Goal: Task Accomplishment & Management: Manage account settings

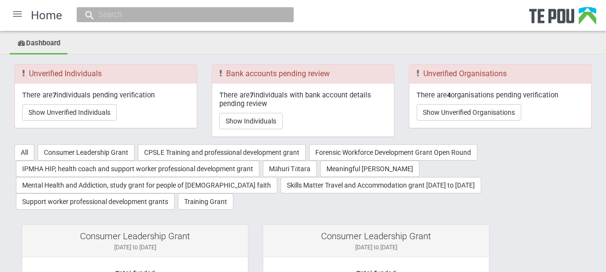
click at [19, 14] on div at bounding box center [17, 13] width 23 height 23
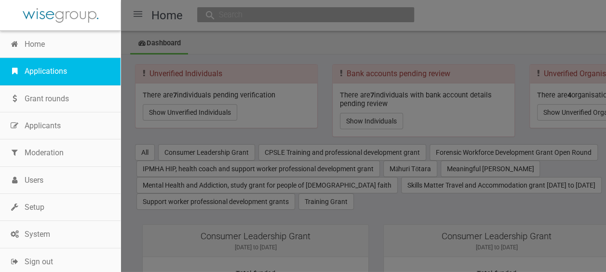
click at [44, 71] on link "Applications" at bounding box center [60, 71] width 120 height 27
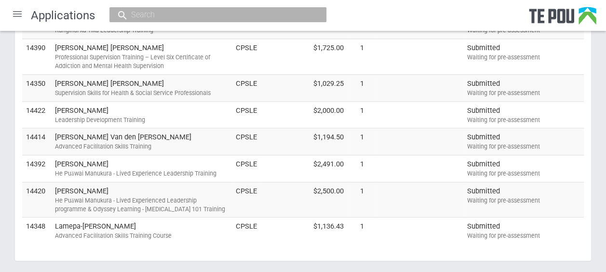
scroll to position [300, 0]
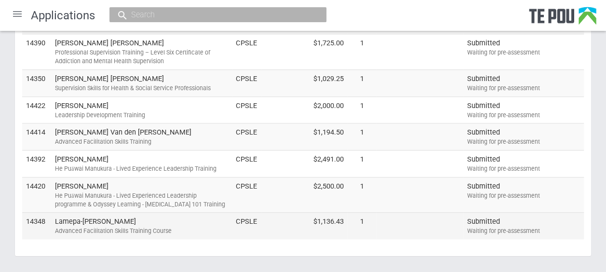
click at [194, 221] on td "Lamepa-Lynette Vaelua-Sio Advanced Facilitation Skills Training Course" at bounding box center [141, 226] width 181 height 27
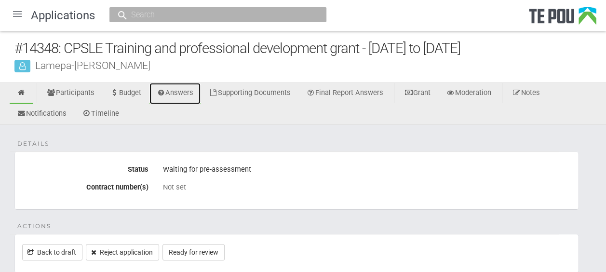
click at [182, 94] on link "Answers" at bounding box center [175, 93] width 52 height 21
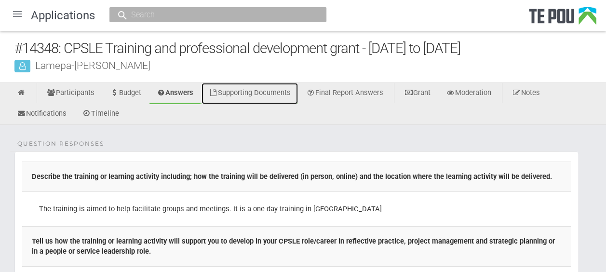
click at [283, 92] on link "Supporting Documents" at bounding box center [249, 93] width 96 height 21
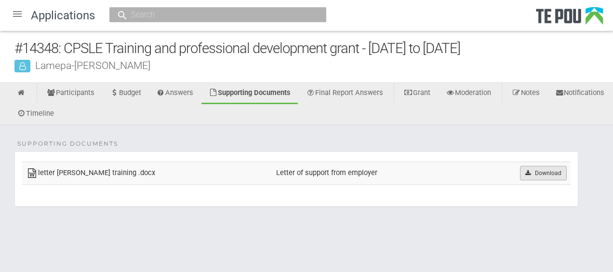
click at [561, 171] on link "Download" at bounding box center [543, 173] width 47 height 14
click at [530, 171] on icon at bounding box center [527, 173] width 7 height 6
click at [31, 91] on link at bounding box center [22, 93] width 24 height 21
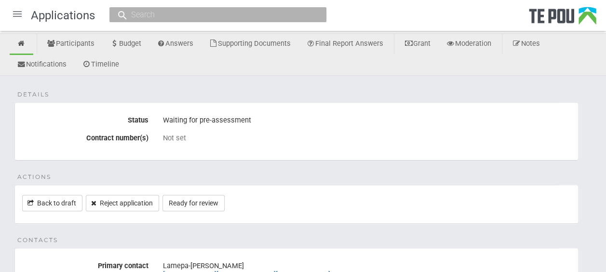
scroll to position [50, 0]
click at [215, 200] on link "Ready for review" at bounding box center [193, 202] width 62 height 16
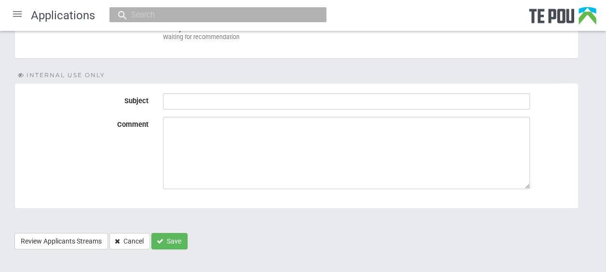
scroll to position [171, 0]
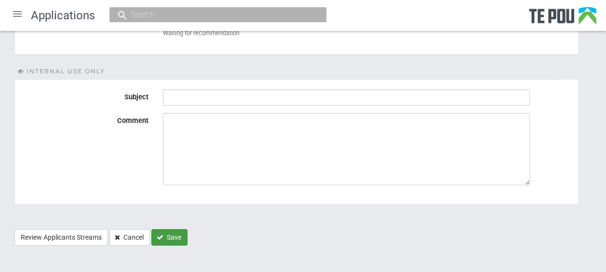
click at [173, 236] on button "Save" at bounding box center [169, 237] width 36 height 16
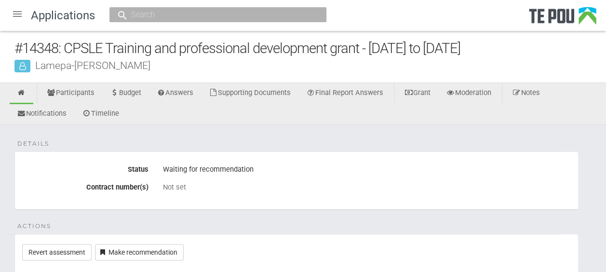
click at [18, 16] on div at bounding box center [17, 13] width 23 height 23
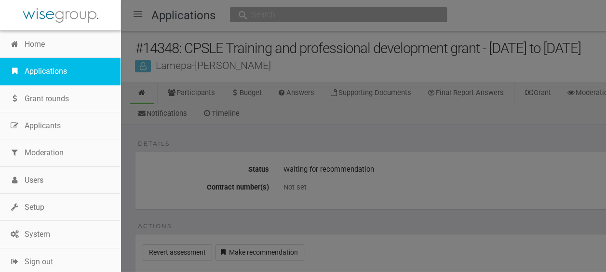
click at [48, 66] on link "Applications" at bounding box center [60, 71] width 120 height 27
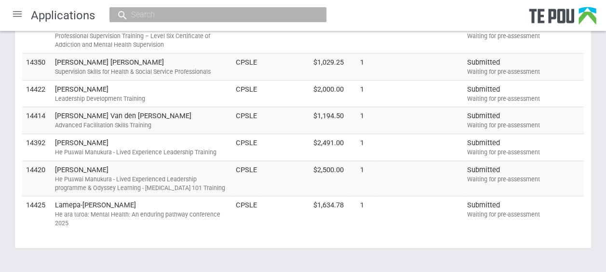
scroll to position [317, 0]
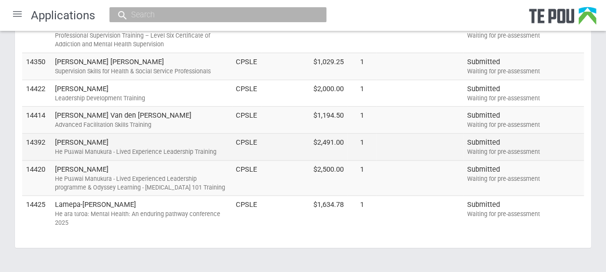
click at [187, 147] on div "He Puāwai Manukura - Lived Experience Leadership Training" at bounding box center [141, 151] width 173 height 9
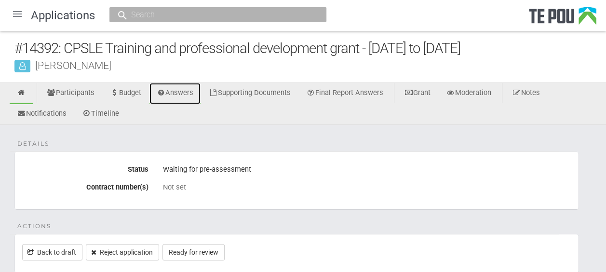
click at [183, 94] on link "Answers" at bounding box center [175, 93] width 52 height 21
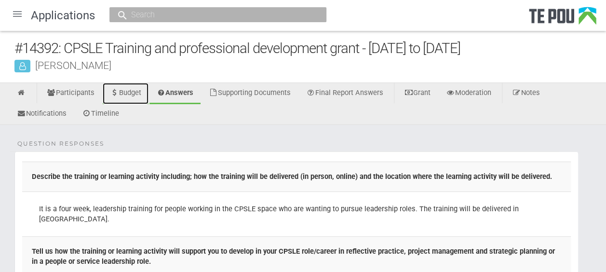
click at [136, 92] on link "Budget" at bounding box center [126, 93] width 46 height 21
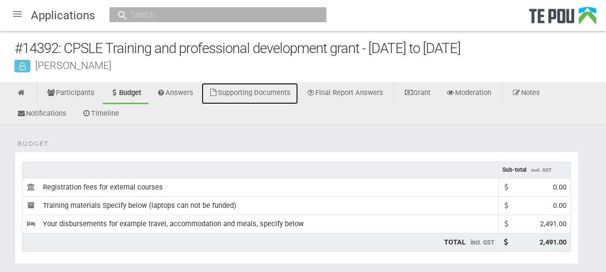
click at [280, 93] on link "Supporting Documents" at bounding box center [249, 93] width 96 height 21
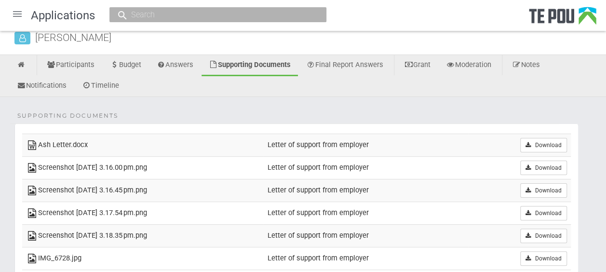
scroll to position [30, 0]
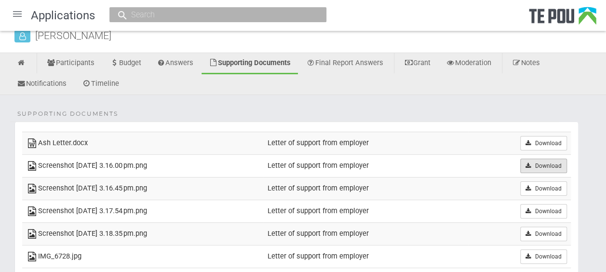
click at [549, 162] on link "Download" at bounding box center [543, 166] width 47 height 14
click at [530, 143] on icon at bounding box center [527, 143] width 7 height 6
click at [601, 101] on div "Supporting Documents Ash Letter.docx Letter of support from employer Download S…" at bounding box center [303, 209] width 606 height 229
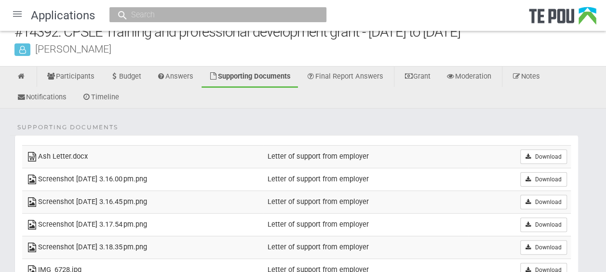
scroll to position [15, 0]
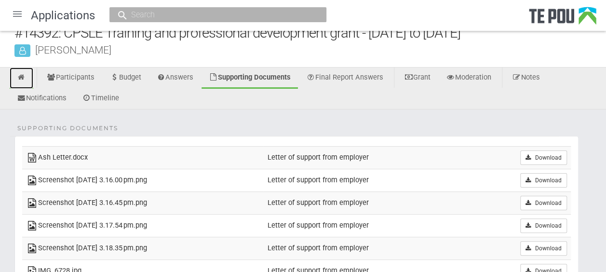
click at [26, 74] on icon at bounding box center [21, 77] width 9 height 7
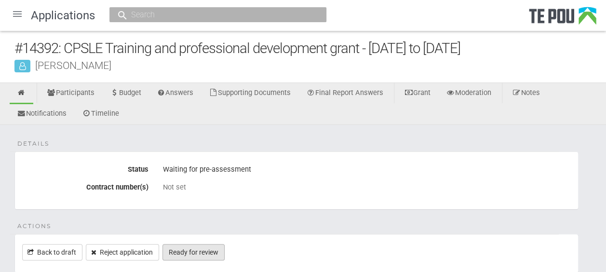
click at [208, 249] on link "Ready for review" at bounding box center [193, 252] width 62 height 16
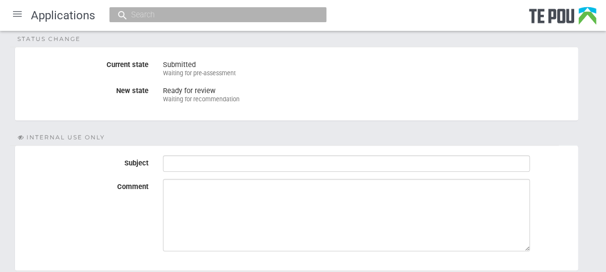
scroll to position [176, 0]
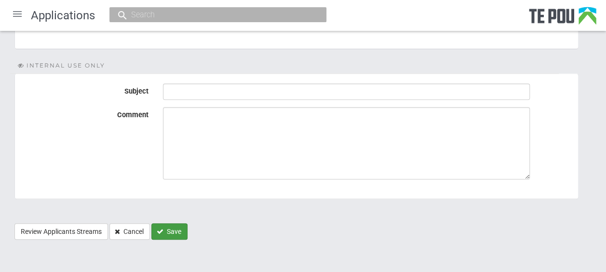
click at [171, 230] on button "Save" at bounding box center [169, 231] width 36 height 16
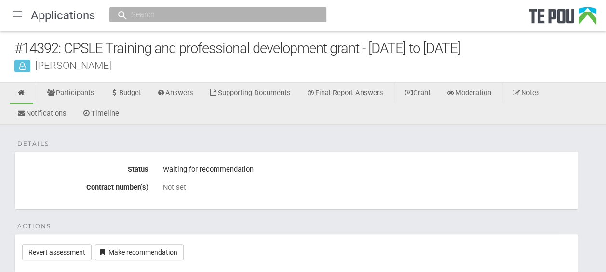
click at [18, 17] on div at bounding box center [17, 13] width 23 height 23
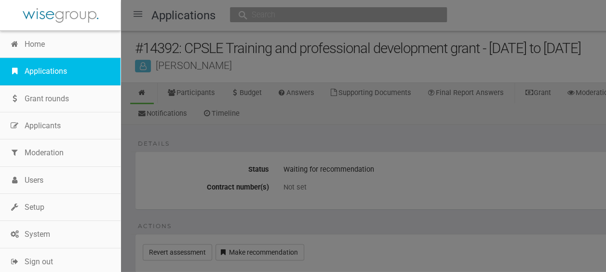
click at [38, 65] on link "Applications" at bounding box center [60, 71] width 120 height 27
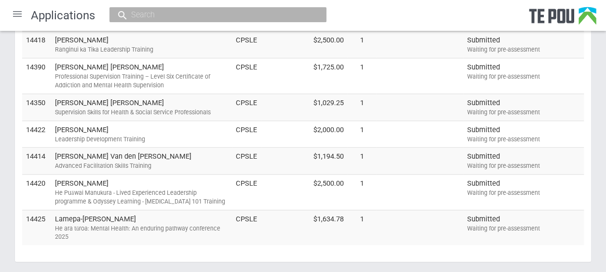
scroll to position [281, 0]
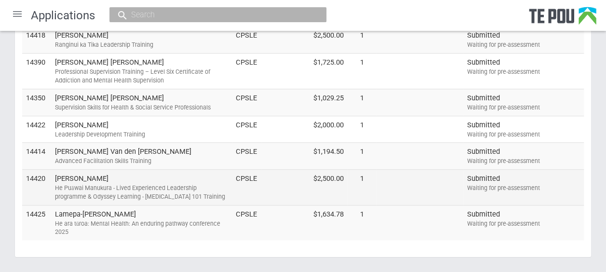
click at [151, 184] on div "He Puāwai Manukura - Lived Experienced Leadership programme & Odyssey Learning …" at bounding box center [141, 192] width 173 height 17
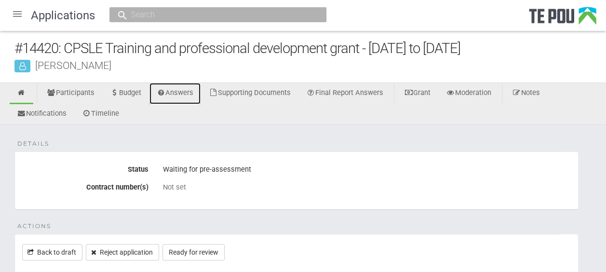
click at [183, 96] on link "Answers" at bounding box center [175, 93] width 52 height 21
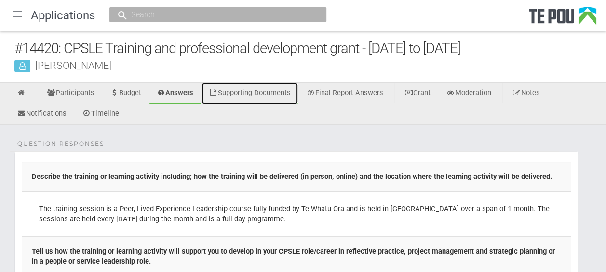
click at [279, 94] on link "Supporting Documents" at bounding box center [249, 93] width 96 height 21
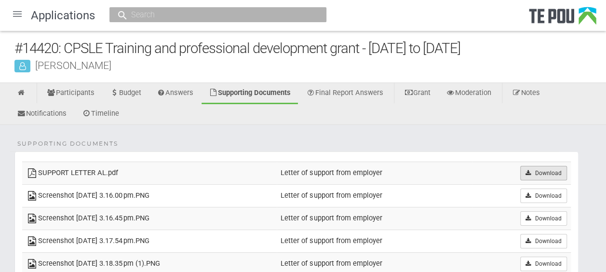
click at [531, 171] on link "Download" at bounding box center [543, 173] width 47 height 14
click at [29, 94] on link at bounding box center [22, 93] width 24 height 21
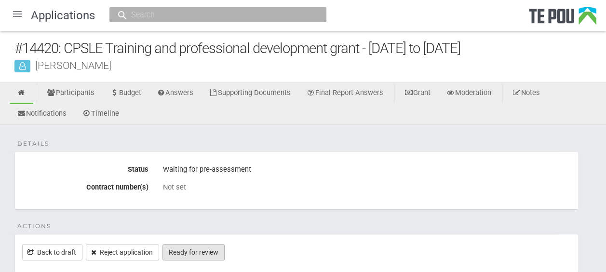
click at [212, 249] on link "Ready for review" at bounding box center [193, 252] width 62 height 16
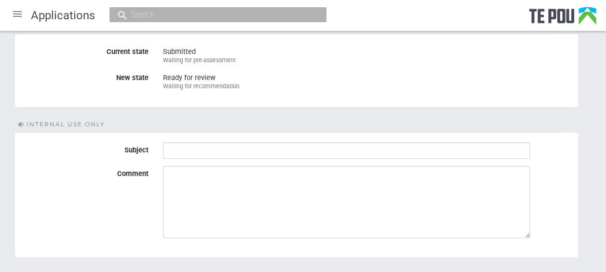
scroll to position [176, 0]
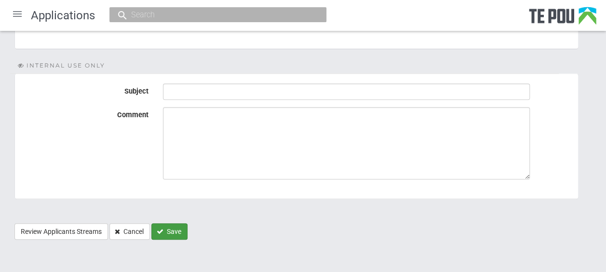
click at [171, 227] on button "Save" at bounding box center [169, 231] width 36 height 16
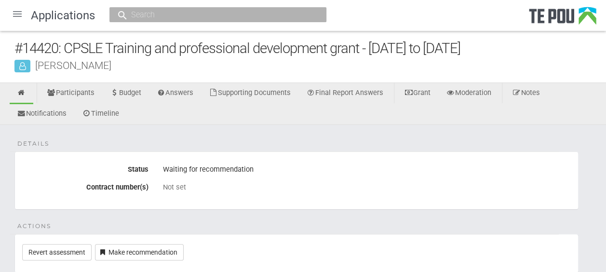
click at [20, 14] on div at bounding box center [17, 13] width 23 height 23
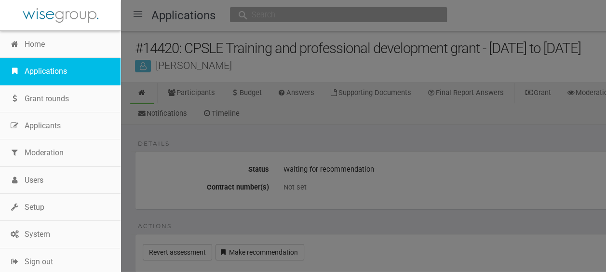
click at [40, 70] on link "Applications" at bounding box center [60, 71] width 120 height 27
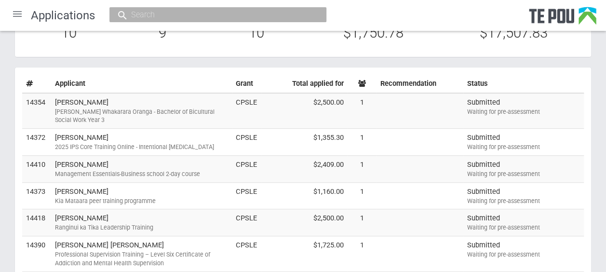
scroll to position [102, 0]
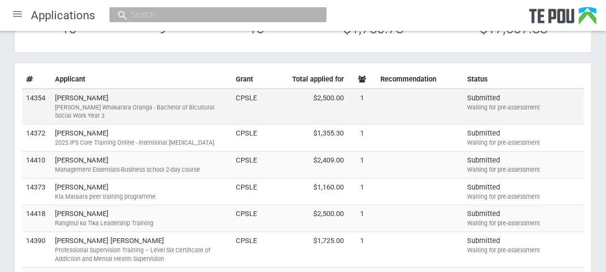
click at [195, 105] on div "Ngā Poutoko Whakarara Oranga - Bachelor of Bicultural Social Work Year 3" at bounding box center [141, 111] width 173 height 17
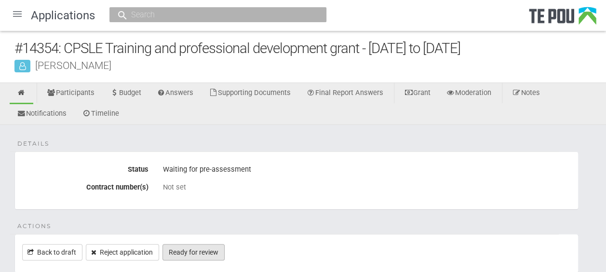
click at [188, 253] on link "Ready for review" at bounding box center [193, 252] width 62 height 16
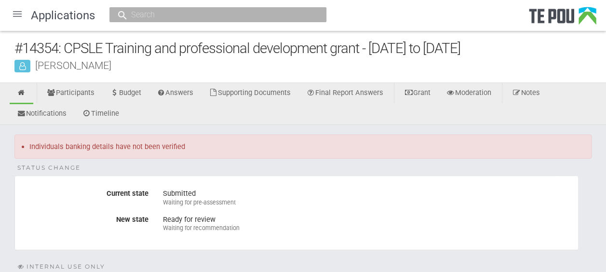
click at [20, 13] on div at bounding box center [17, 13] width 23 height 23
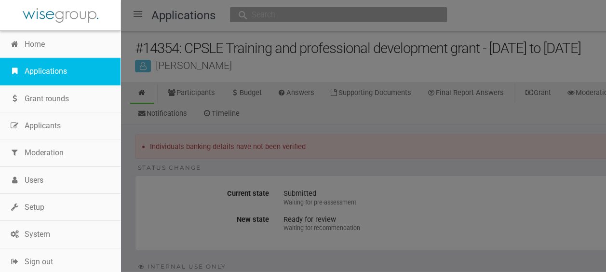
click at [50, 69] on link "Applications" at bounding box center [60, 71] width 120 height 27
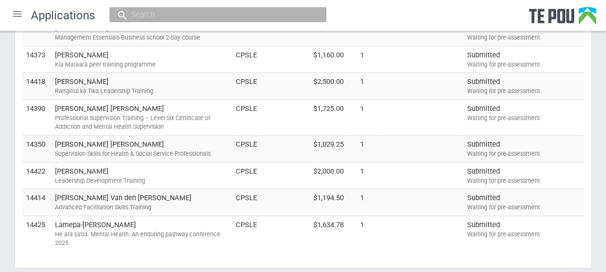
scroll to position [237, 0]
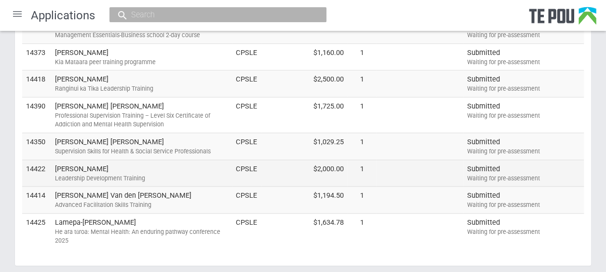
click at [160, 166] on td "[PERSON_NAME] Leadership Development Training" at bounding box center [141, 173] width 181 height 27
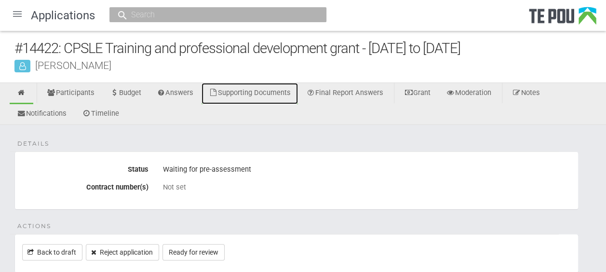
click at [274, 90] on link "Supporting Documents" at bounding box center [249, 93] width 96 height 21
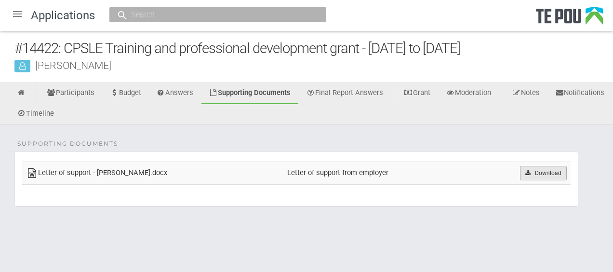
click at [543, 172] on link "Download" at bounding box center [543, 173] width 47 height 14
click at [27, 96] on link at bounding box center [22, 93] width 24 height 21
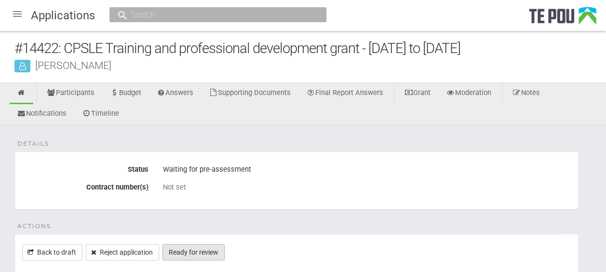
click at [209, 248] on link "Ready for review" at bounding box center [193, 252] width 62 height 16
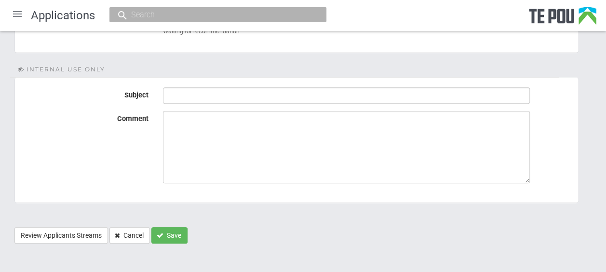
scroll to position [175, 0]
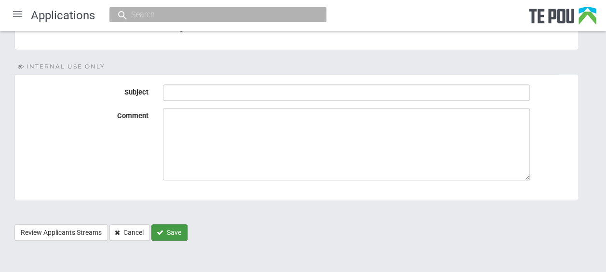
click at [176, 228] on button "Save" at bounding box center [169, 232] width 36 height 16
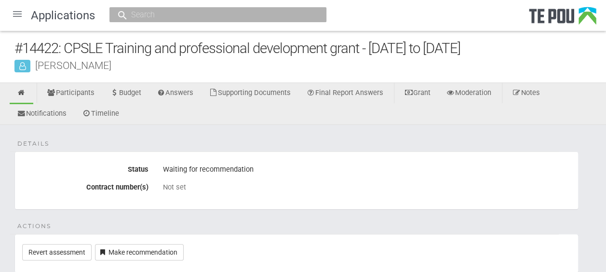
click at [20, 15] on div at bounding box center [17, 13] width 23 height 23
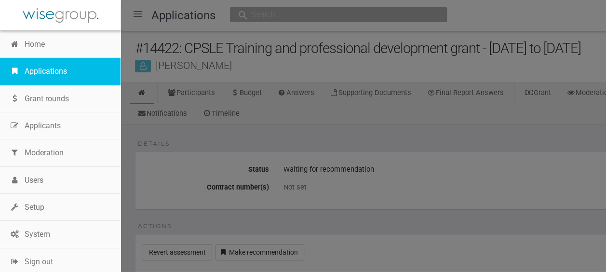
click at [51, 67] on link "Applications" at bounding box center [60, 71] width 120 height 27
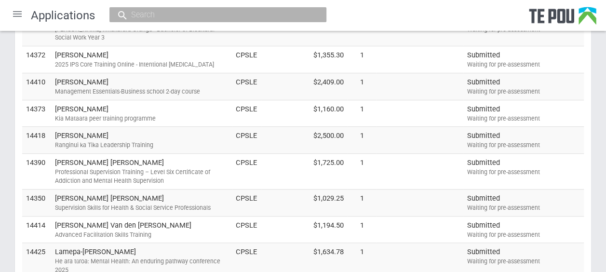
scroll to position [186, 0]
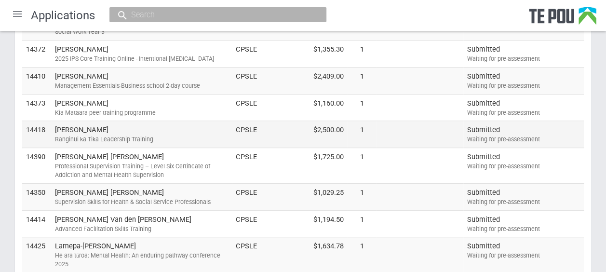
click at [140, 136] on div "Ranginui ka Tika Leadership Training" at bounding box center [141, 139] width 173 height 9
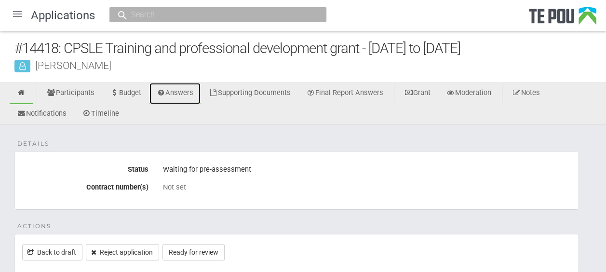
click at [183, 94] on link "Answers" at bounding box center [175, 93] width 52 height 21
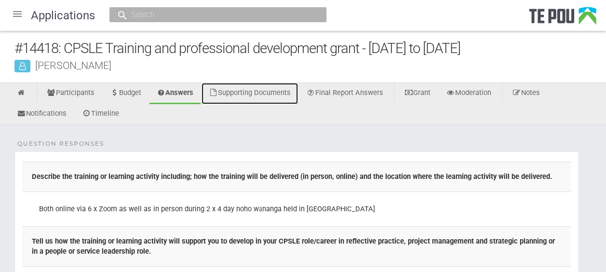
click at [256, 95] on link "Supporting Documents" at bounding box center [249, 93] width 96 height 21
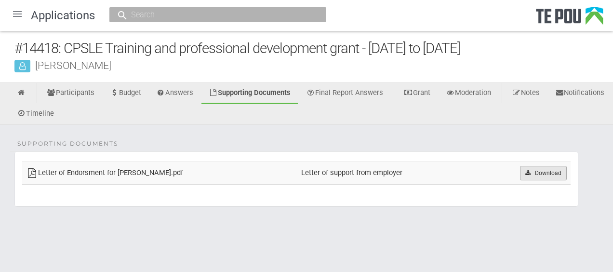
click at [555, 175] on link "Download" at bounding box center [543, 173] width 47 height 14
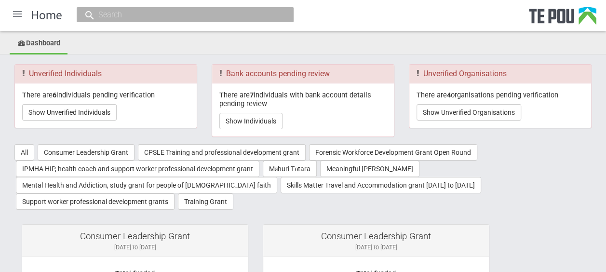
click at [17, 18] on div at bounding box center [17, 13] width 23 height 23
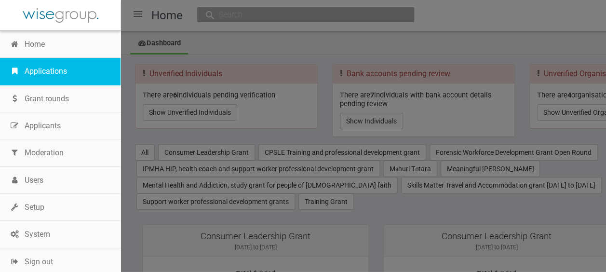
click at [46, 72] on link "Applications" at bounding box center [60, 71] width 120 height 27
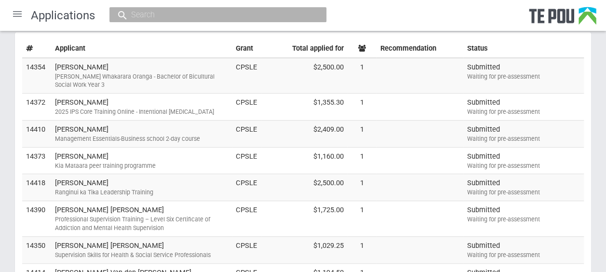
scroll to position [134, 0]
click at [183, 185] on td "Christina Maraki Ranginui ka Tika Leadership Training" at bounding box center [141, 186] width 181 height 27
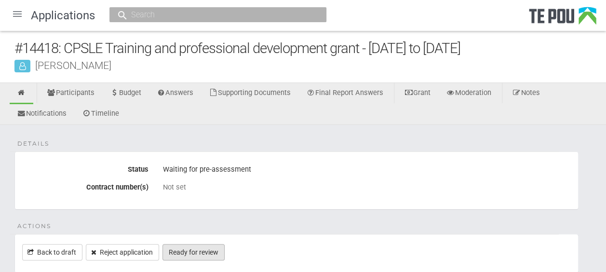
click at [213, 246] on link "Ready for review" at bounding box center [193, 252] width 62 height 16
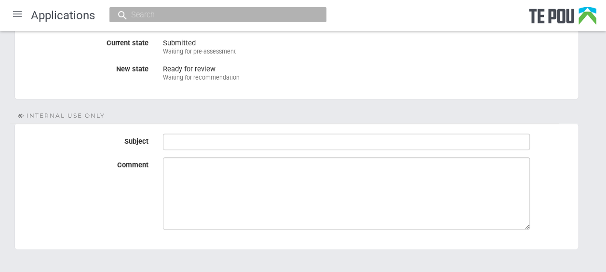
scroll to position [176, 0]
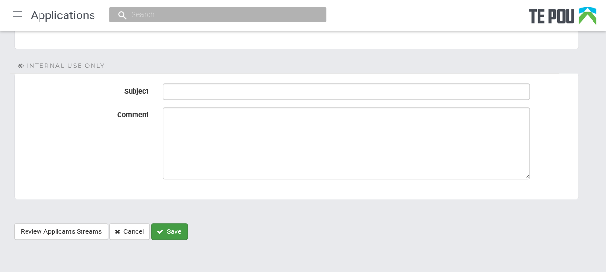
click at [176, 227] on button "Save" at bounding box center [169, 231] width 36 height 16
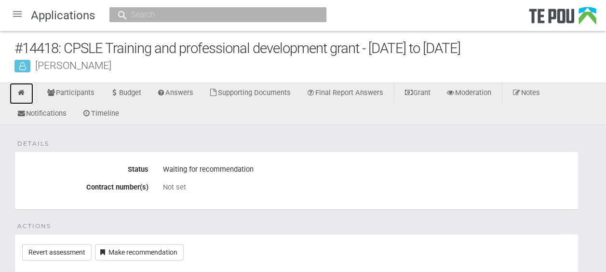
click at [23, 92] on icon at bounding box center [21, 92] width 9 height 7
click at [18, 16] on div at bounding box center [17, 13] width 23 height 23
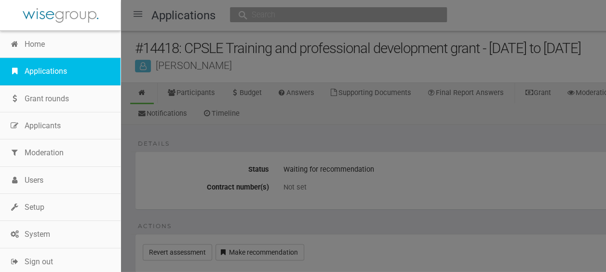
click at [40, 71] on link "Applications" at bounding box center [60, 71] width 120 height 27
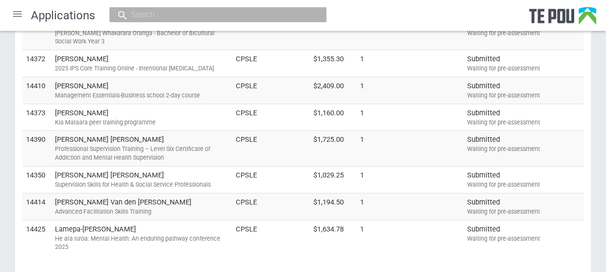
scroll to position [179, 0]
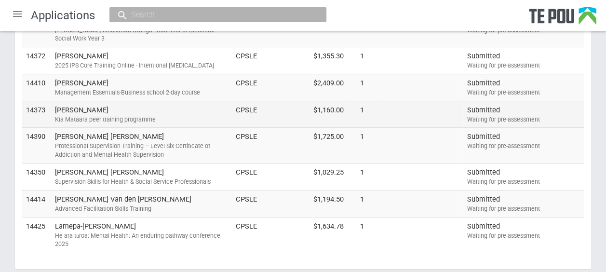
click at [166, 117] on div "Kia Mataara peer training programme" at bounding box center [141, 119] width 173 height 9
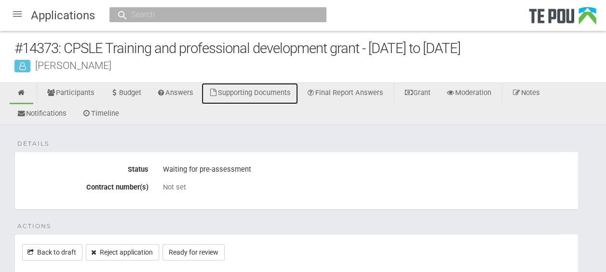
click at [285, 91] on link "Supporting Documents" at bounding box center [249, 93] width 96 height 21
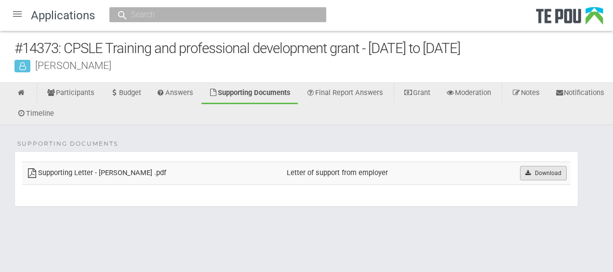
click at [536, 174] on link "Download" at bounding box center [543, 173] width 47 height 14
click at [29, 93] on link at bounding box center [22, 93] width 24 height 21
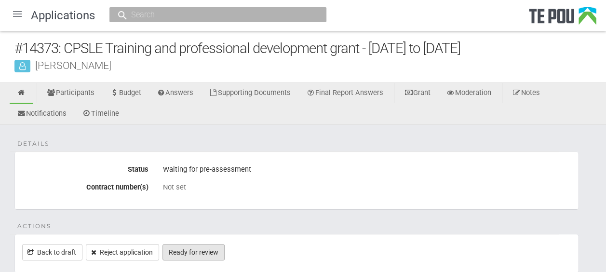
click at [216, 249] on link "Ready for review" at bounding box center [193, 252] width 62 height 16
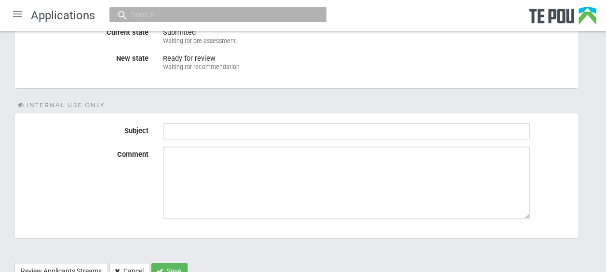
scroll to position [176, 0]
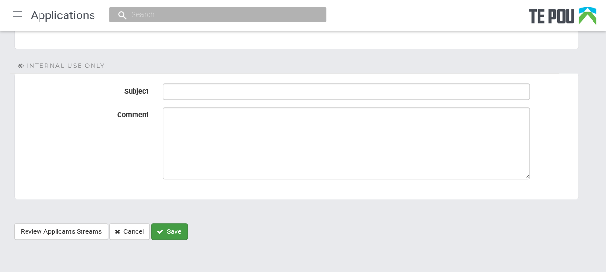
click at [180, 227] on button "Save" at bounding box center [169, 231] width 36 height 16
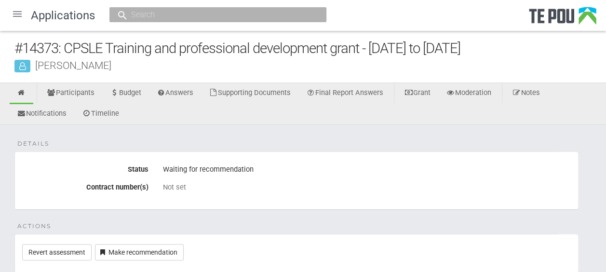
click at [19, 15] on div at bounding box center [17, 13] width 23 height 23
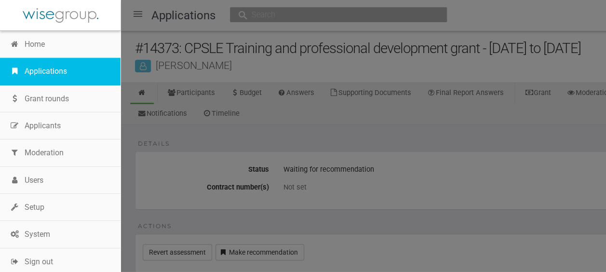
click at [52, 68] on link "Applications" at bounding box center [60, 71] width 120 height 27
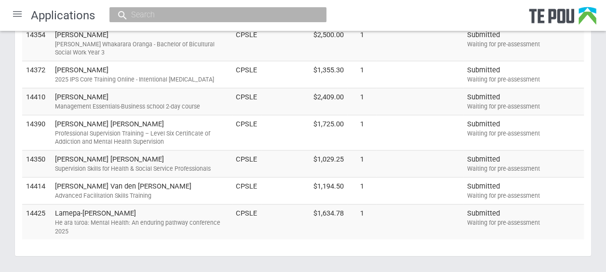
scroll to position [167, 0]
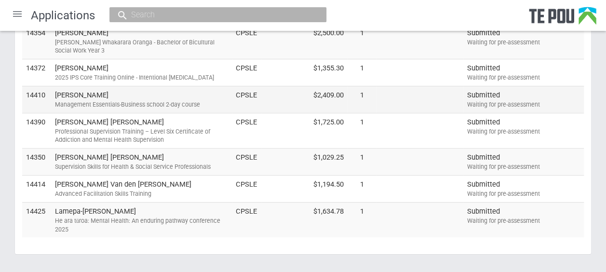
click at [145, 100] on div "Management Essentials-Business school 2-day course" at bounding box center [141, 104] width 173 height 9
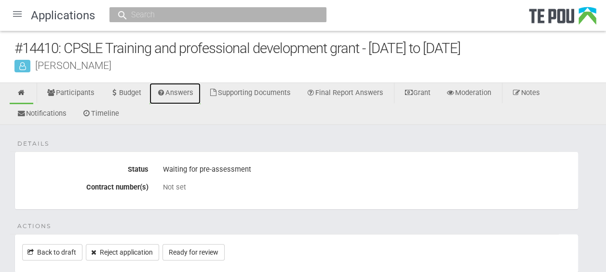
click at [190, 90] on link "Answers" at bounding box center [175, 93] width 52 height 21
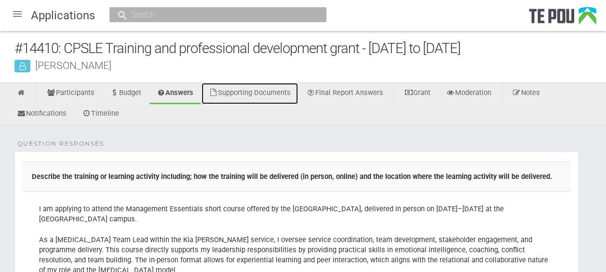
click at [284, 92] on link "Supporting Documents" at bounding box center [249, 93] width 96 height 21
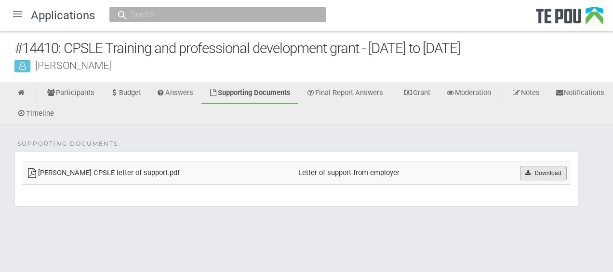
click at [554, 173] on link "Download" at bounding box center [543, 173] width 47 height 14
click at [23, 93] on icon at bounding box center [21, 92] width 9 height 7
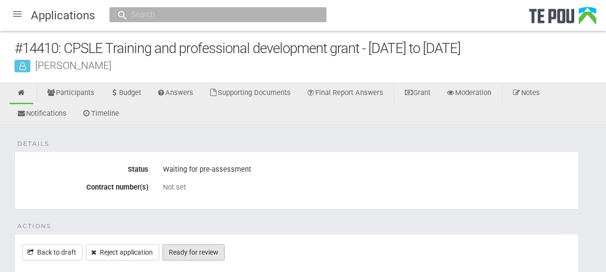
click at [205, 245] on link "Ready for review" at bounding box center [193, 252] width 62 height 16
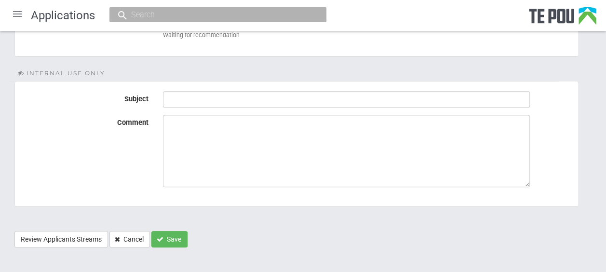
scroll to position [172, 0]
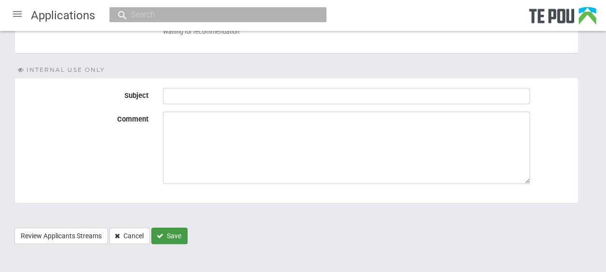
click at [168, 232] on button "Save" at bounding box center [169, 235] width 36 height 16
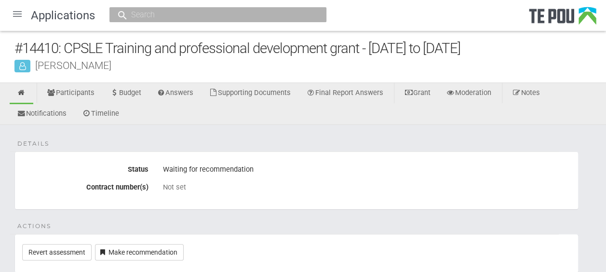
click at [17, 14] on div at bounding box center [17, 13] width 23 height 23
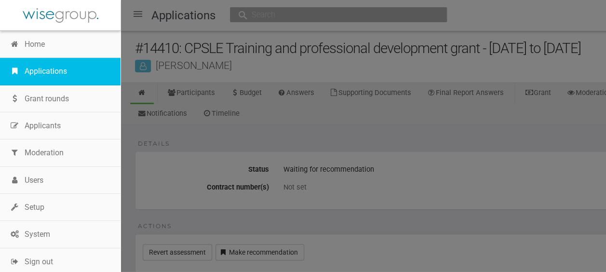
click at [43, 70] on link "Applications" at bounding box center [60, 71] width 120 height 27
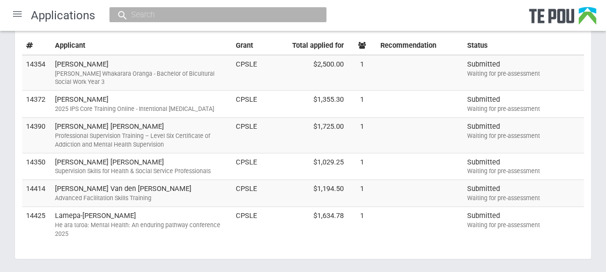
scroll to position [136, 0]
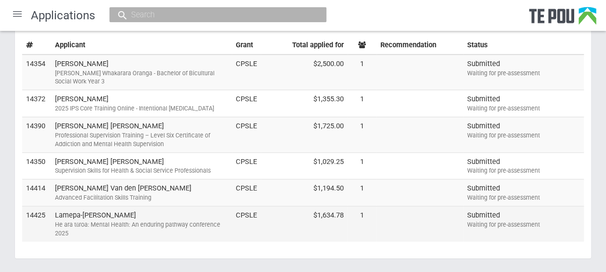
click at [158, 217] on td "Lamepa-Lynette Vaelua-Sio He ara tūroa: Mental Health: An enduring pathway conf…" at bounding box center [141, 223] width 181 height 35
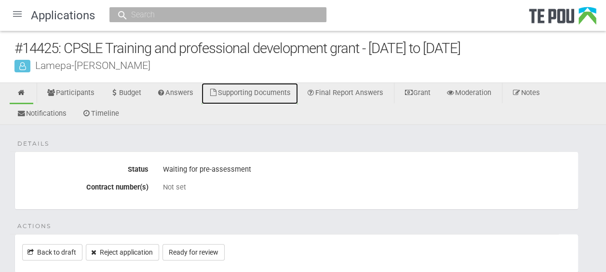
click at [279, 89] on link "Supporting Documents" at bounding box center [249, 93] width 96 height 21
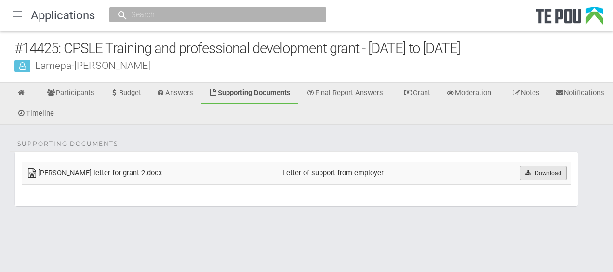
click at [536, 174] on link "Download" at bounding box center [543, 173] width 47 height 14
click at [25, 91] on icon at bounding box center [21, 92] width 9 height 7
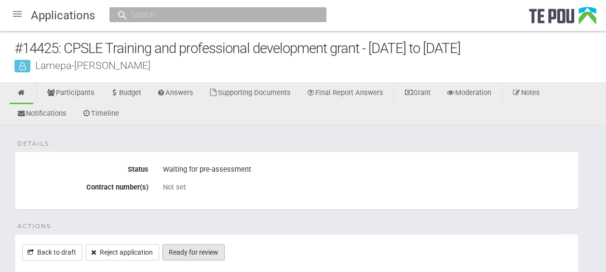
click at [211, 247] on link "Ready for review" at bounding box center [193, 252] width 62 height 16
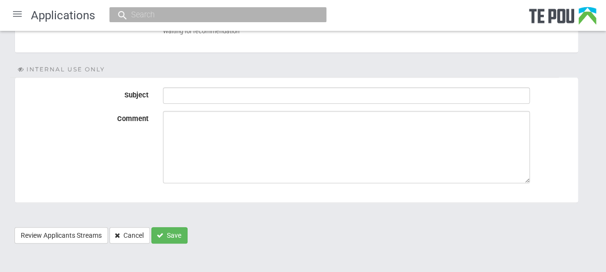
scroll to position [175, 0]
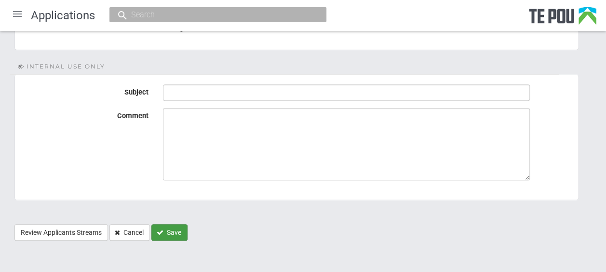
click at [168, 230] on button "Save" at bounding box center [169, 232] width 36 height 16
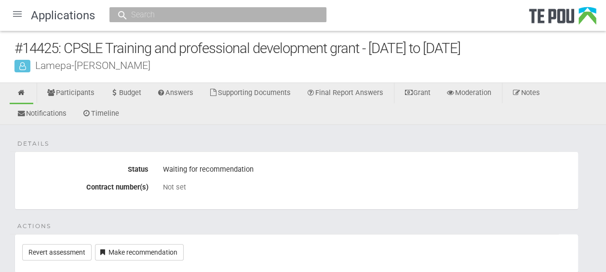
click at [18, 14] on div at bounding box center [17, 13] width 23 height 23
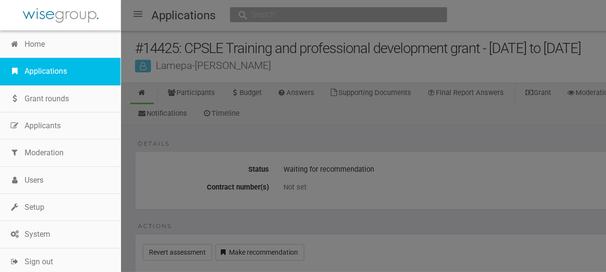
click at [47, 70] on link "Applications" at bounding box center [60, 71] width 120 height 27
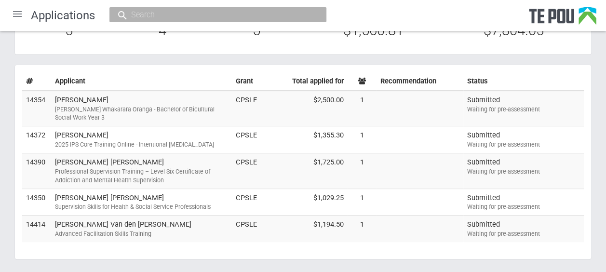
scroll to position [106, 0]
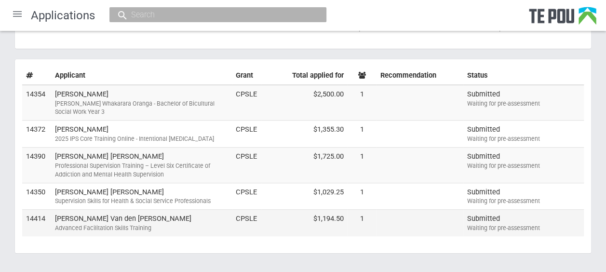
click at [121, 224] on div "Advanced Facilitation Skills Training" at bounding box center [141, 228] width 173 height 9
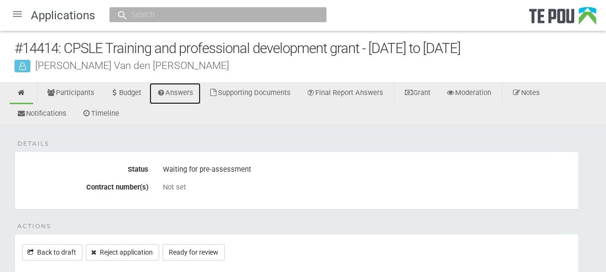
click at [190, 96] on link "Answers" at bounding box center [175, 93] width 52 height 21
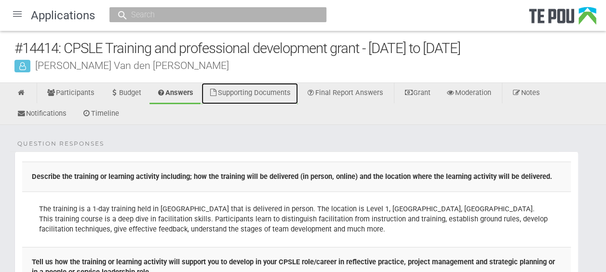
click at [281, 93] on link "Supporting Documents" at bounding box center [249, 93] width 96 height 21
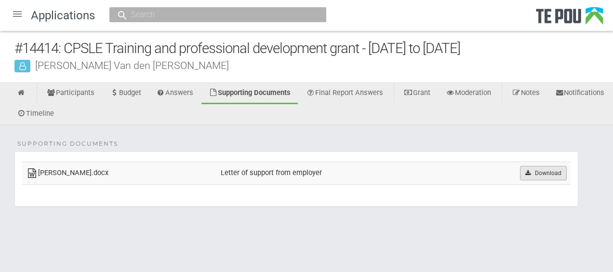
click at [524, 172] on icon at bounding box center [527, 173] width 7 height 6
click at [25, 92] on icon at bounding box center [21, 92] width 9 height 7
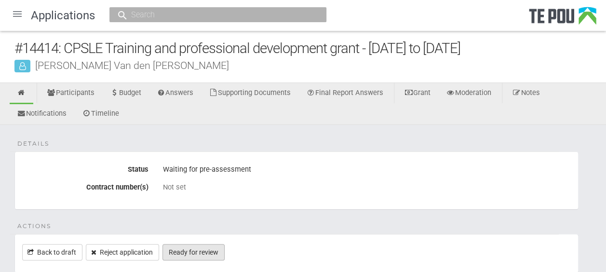
click at [211, 249] on link "Ready for review" at bounding box center [193, 252] width 62 height 16
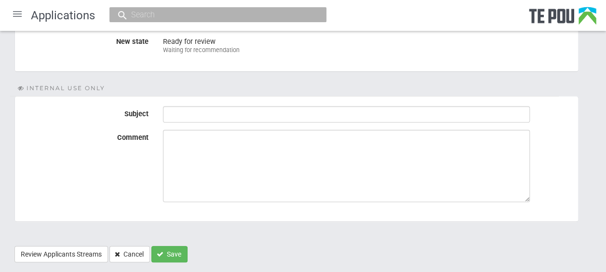
scroll to position [155, 0]
click at [178, 248] on button "Save" at bounding box center [169, 252] width 36 height 16
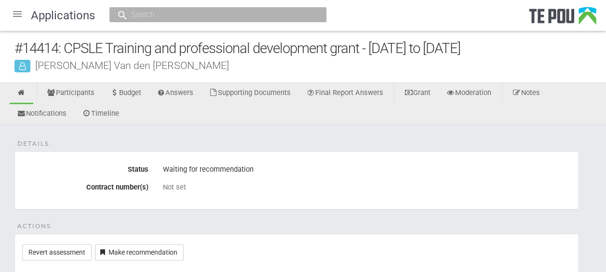
click at [18, 16] on div at bounding box center [17, 13] width 23 height 23
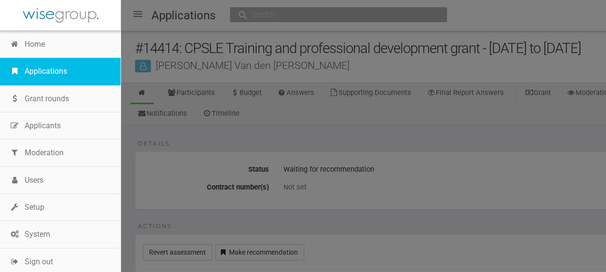
click at [49, 68] on link "Applications" at bounding box center [60, 71] width 120 height 27
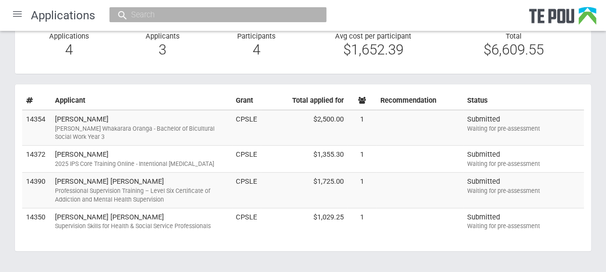
scroll to position [82, 0]
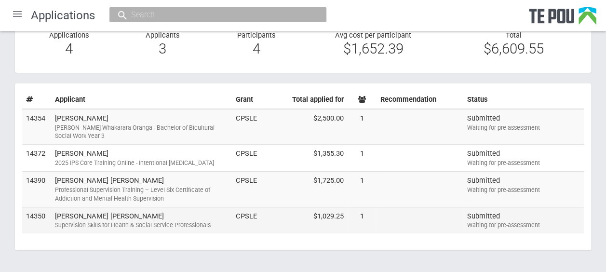
click at [205, 221] on div "Supervision Skills for Health & Social Service Professionals" at bounding box center [141, 225] width 173 height 9
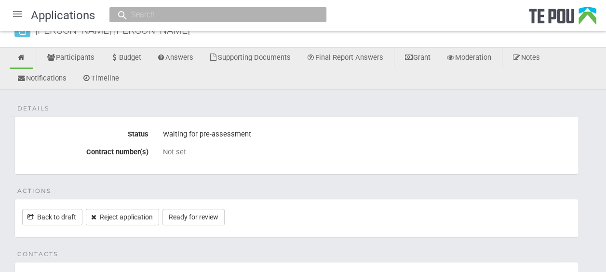
scroll to position [38, 0]
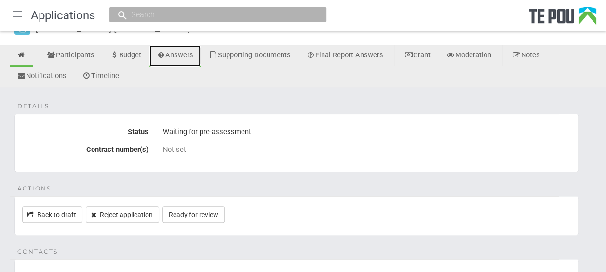
click at [187, 54] on link "Answers" at bounding box center [175, 55] width 52 height 21
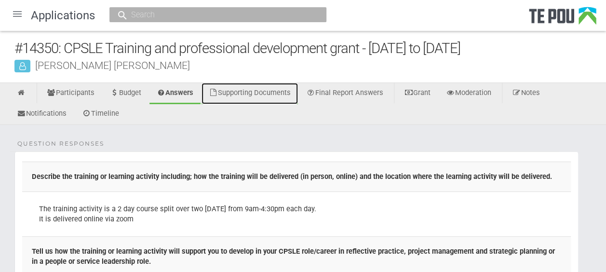
click at [284, 93] on link "Supporting Documents" at bounding box center [249, 93] width 96 height 21
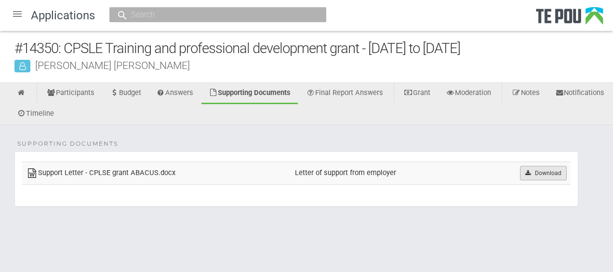
click at [535, 174] on link "Download" at bounding box center [543, 173] width 47 height 14
click at [249, 213] on div "Supporting Documents Support Letter - CPLSE grant ABACUS.docx Letter of support…" at bounding box center [306, 183] width 613 height 116
click at [31, 91] on link at bounding box center [22, 93] width 24 height 21
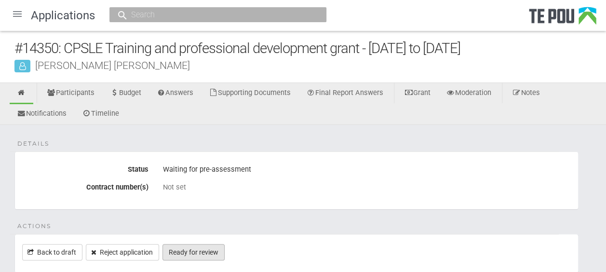
click at [214, 250] on link "Ready for review" at bounding box center [193, 252] width 62 height 16
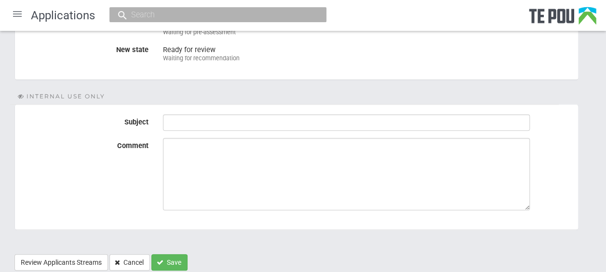
scroll to position [176, 0]
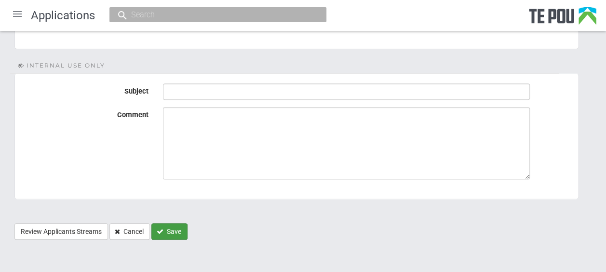
click at [164, 229] on button "Save" at bounding box center [169, 231] width 36 height 16
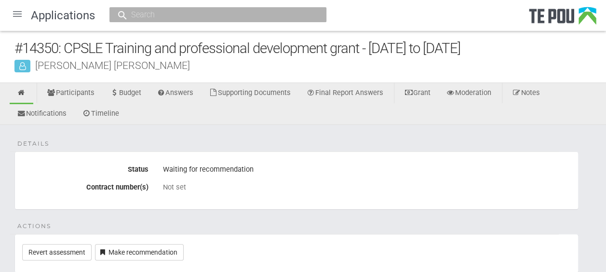
click at [14, 16] on div at bounding box center [17, 13] width 23 height 23
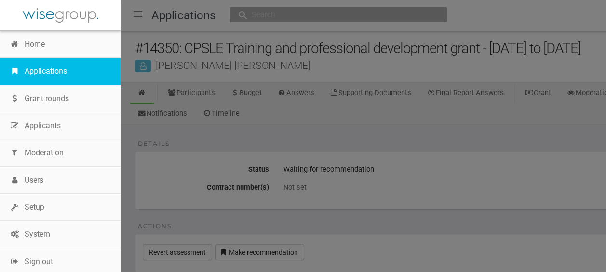
click at [46, 70] on link "Applications" at bounding box center [60, 71] width 120 height 27
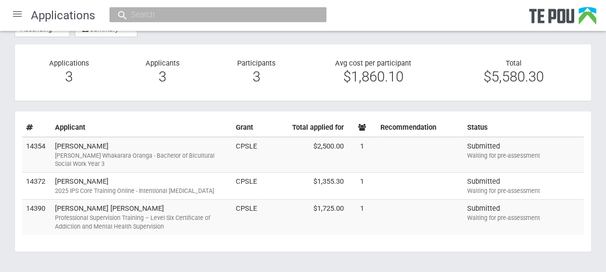
scroll to position [53, 0]
click at [161, 214] on div "Professional Supervision Training – Level Six Certificate of Addiction and Ment…" at bounding box center [141, 222] width 173 height 17
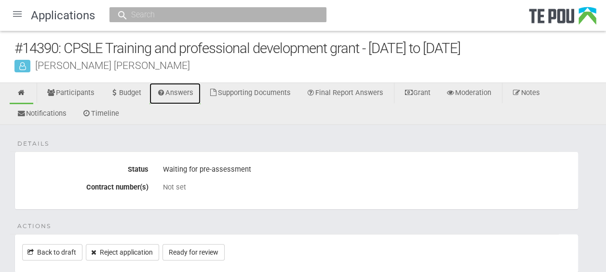
click at [178, 92] on link "Answers" at bounding box center [175, 93] width 52 height 21
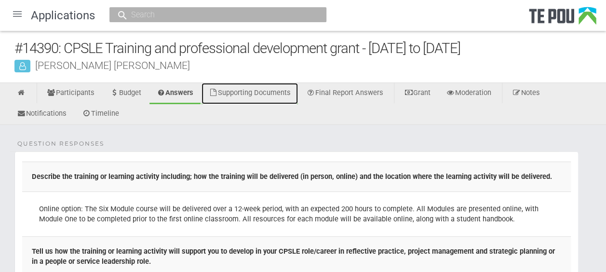
click at [291, 87] on link "Supporting Documents" at bounding box center [249, 93] width 96 height 21
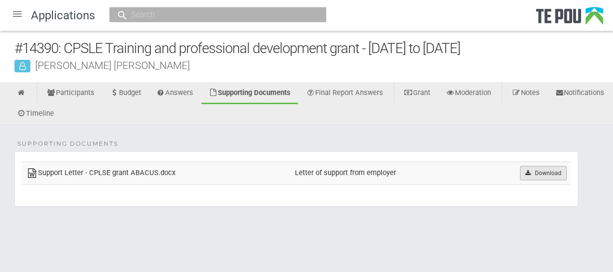
click at [546, 169] on link "Download" at bounding box center [543, 173] width 47 height 14
click at [24, 93] on icon at bounding box center [21, 92] width 9 height 7
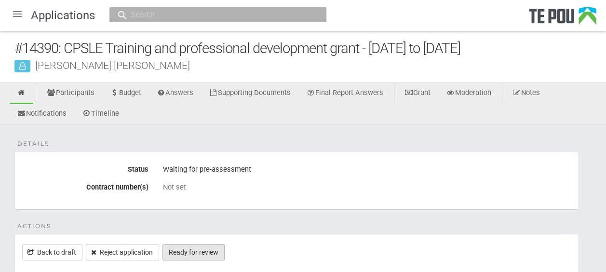
click at [213, 245] on link "Ready for review" at bounding box center [193, 252] width 62 height 16
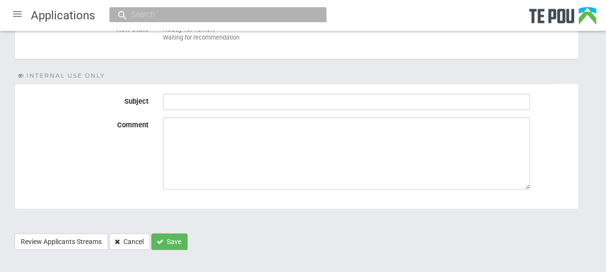
scroll to position [168, 0]
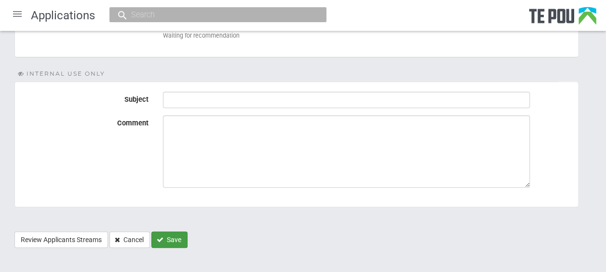
click at [174, 235] on button "Save" at bounding box center [169, 239] width 36 height 16
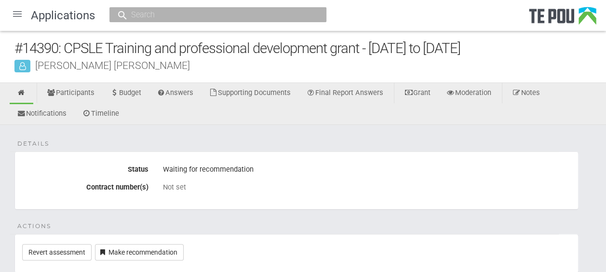
click at [17, 13] on div at bounding box center [17, 13] width 23 height 23
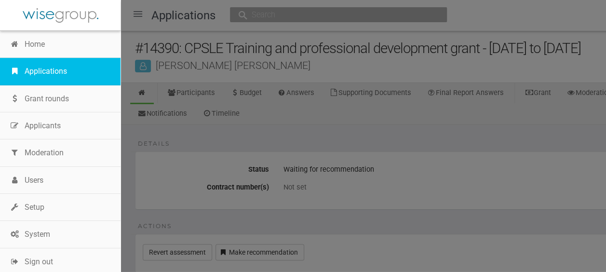
click at [47, 67] on link "Applications" at bounding box center [60, 71] width 120 height 27
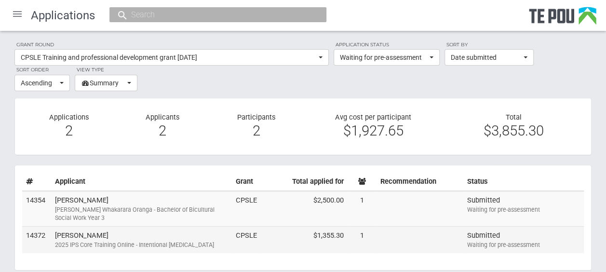
click at [175, 236] on td "Shiona Quayle 2025 IPS Core Training Online - Intentional Peer Support" at bounding box center [141, 240] width 181 height 27
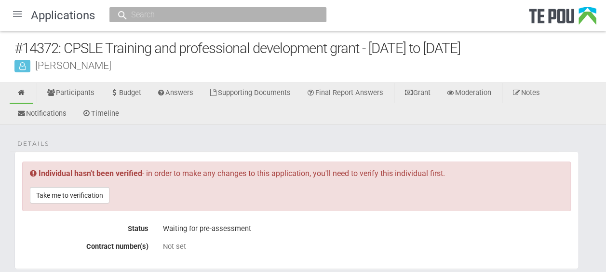
click at [17, 16] on div at bounding box center [17, 13] width 23 height 23
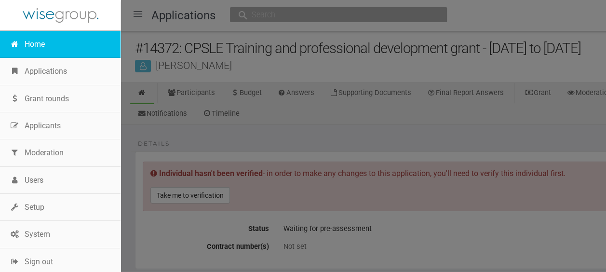
click at [40, 43] on link "Home" at bounding box center [60, 44] width 120 height 27
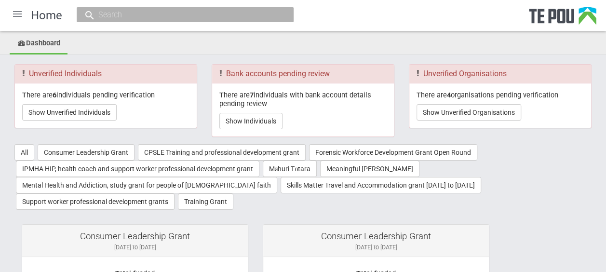
click at [22, 16] on div at bounding box center [17, 13] width 23 height 23
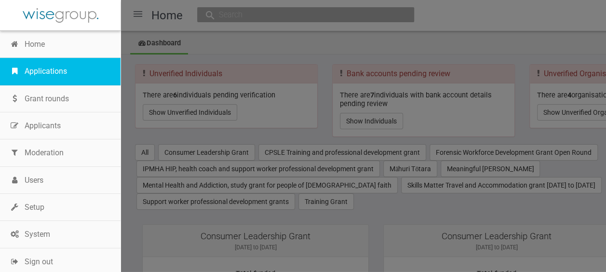
click at [44, 69] on link "Applications" at bounding box center [60, 71] width 120 height 27
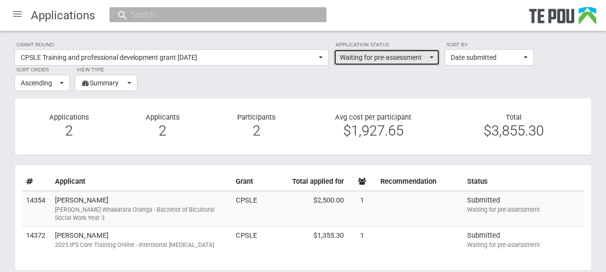
click at [428, 60] on button "Waiting for pre-assessment" at bounding box center [387, 57] width 106 height 16
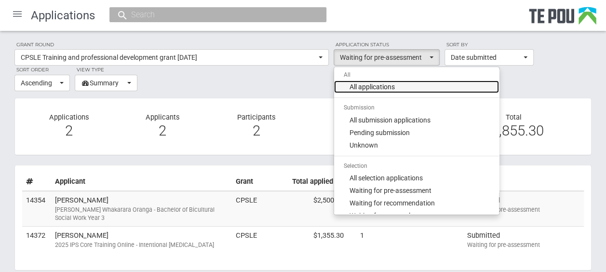
click at [419, 88] on link "All applications" at bounding box center [416, 86] width 165 height 13
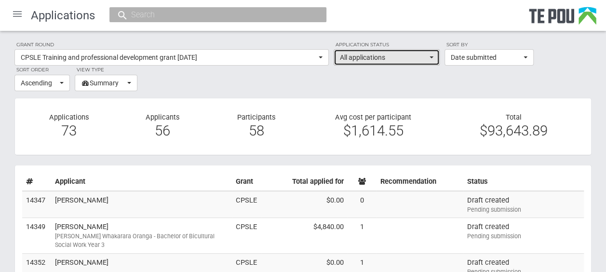
click at [429, 57] on span "button" at bounding box center [431, 57] width 4 height 2
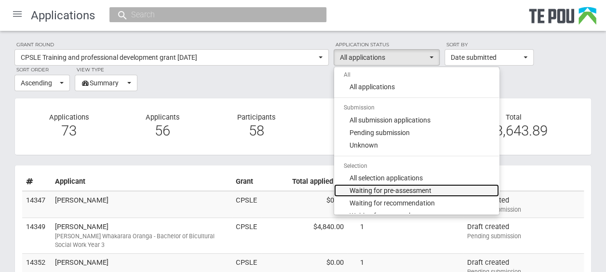
click at [434, 190] on link "Waiting for pre-assessment" at bounding box center [416, 190] width 165 height 13
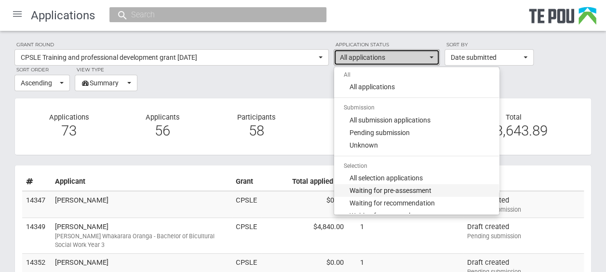
select select "100"
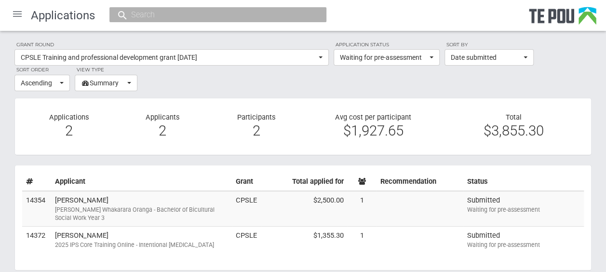
click at [18, 14] on div at bounding box center [17, 13] width 23 height 23
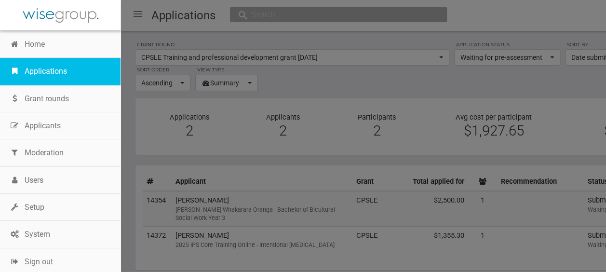
click at [75, 68] on link "Applications" at bounding box center [60, 71] width 120 height 27
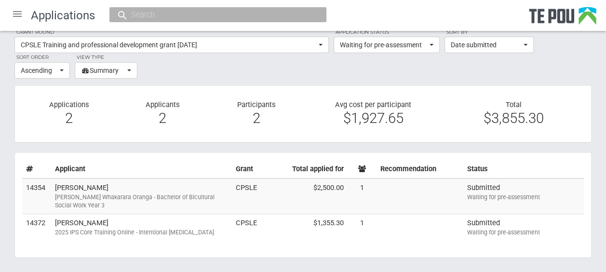
scroll to position [12, 0]
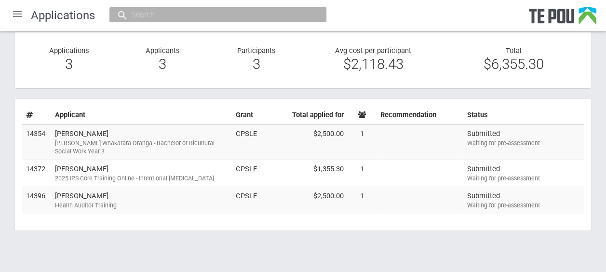
scroll to position [67, 0]
click at [161, 197] on td "Janice McGill Health Auditor Training" at bounding box center [141, 199] width 181 height 27
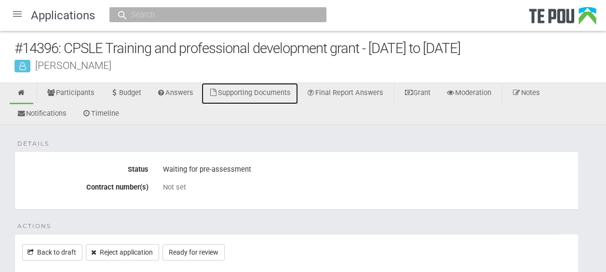
click at [281, 92] on link "Supporting Documents" at bounding box center [249, 93] width 96 height 21
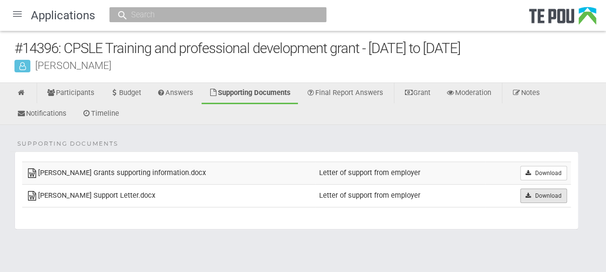
click at [538, 197] on link "Download" at bounding box center [543, 195] width 47 height 14
click at [191, 227] on fieldset "Supporting Documents Te Pou Grants supporting information.docx Letter of suppor…" at bounding box center [296, 190] width 564 height 78
click at [24, 93] on icon at bounding box center [21, 92] width 9 height 7
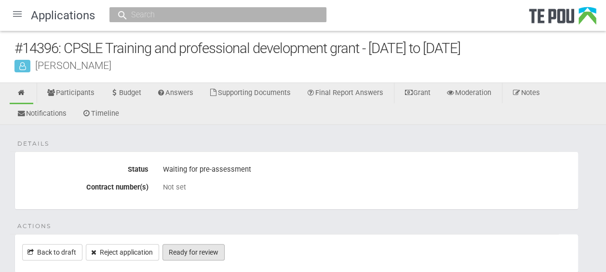
click at [210, 248] on link "Ready for review" at bounding box center [193, 252] width 62 height 16
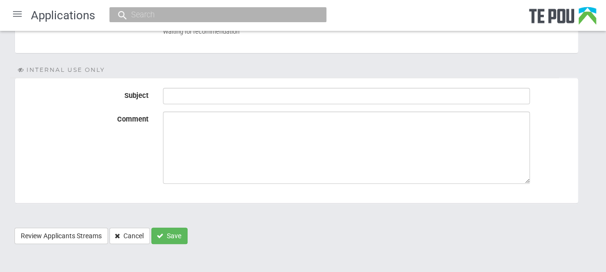
scroll to position [176, 0]
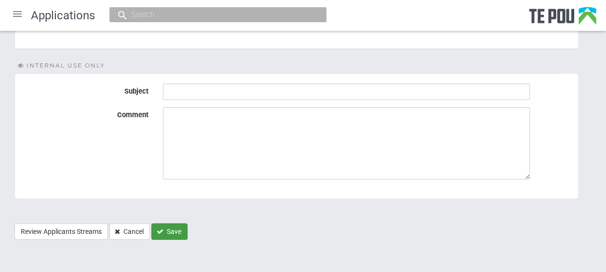
click at [171, 228] on button "Save" at bounding box center [169, 231] width 36 height 16
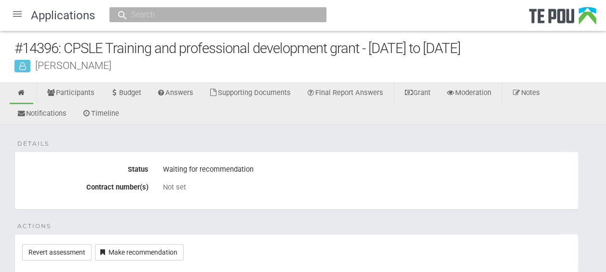
click at [18, 14] on div at bounding box center [17, 13] width 23 height 23
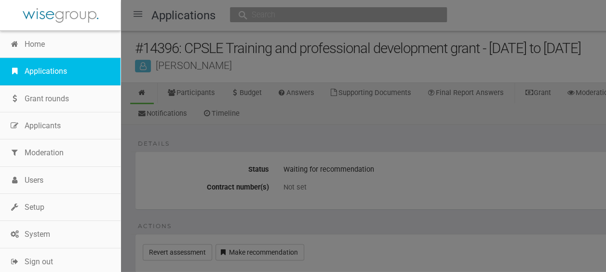
click at [55, 67] on link "Applications" at bounding box center [60, 71] width 120 height 27
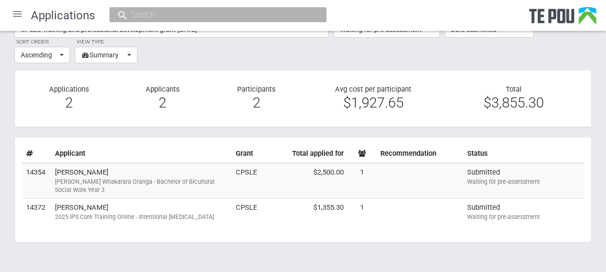
scroll to position [29, 0]
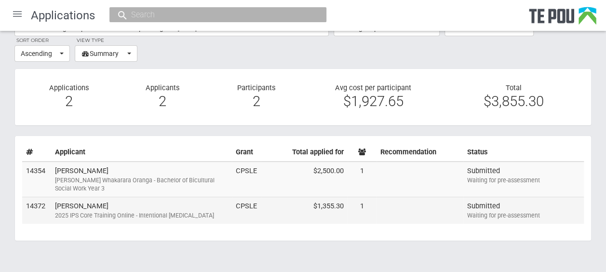
click at [172, 208] on td "Shiona Quayle 2025 IPS Core Training Online - Intentional Peer Support" at bounding box center [141, 210] width 181 height 27
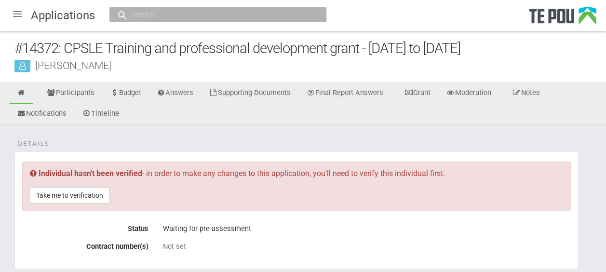
click at [22, 18] on div at bounding box center [17, 13] width 23 height 23
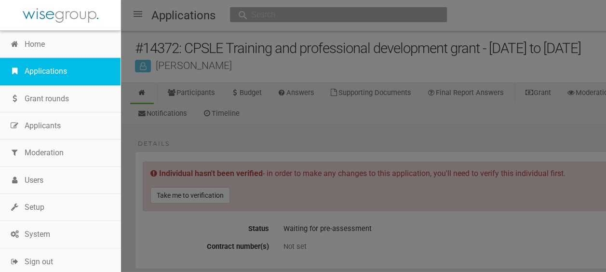
click at [55, 67] on link "Applications" at bounding box center [60, 71] width 120 height 27
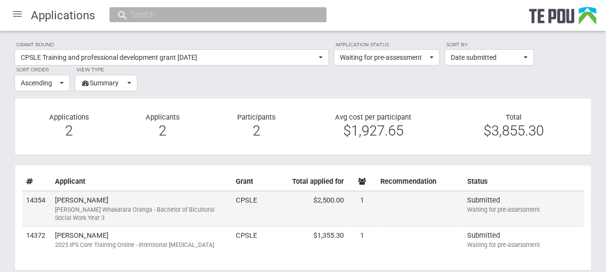
click at [150, 199] on td "[PERSON_NAME] [PERSON_NAME] Poutoko Whakarara Oranga - Bachelor of Bicultural S…" at bounding box center [141, 209] width 181 height 36
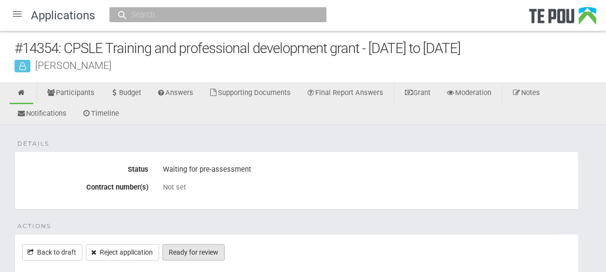
click at [211, 244] on link "Ready for review" at bounding box center [193, 252] width 62 height 16
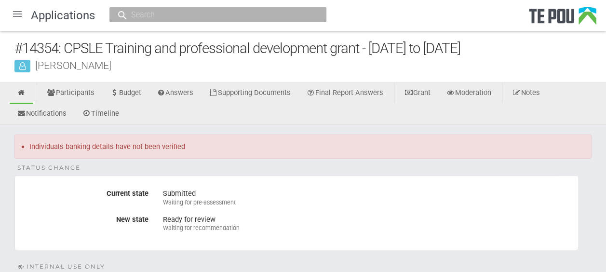
click at [18, 12] on div at bounding box center [17, 13] width 23 height 23
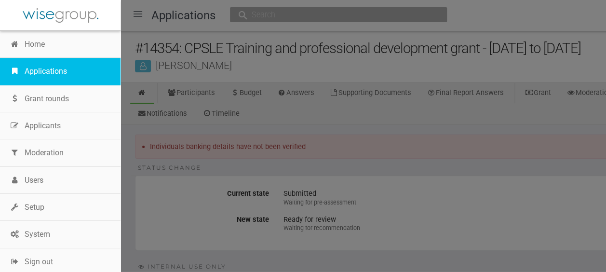
click at [52, 69] on link "Applications" at bounding box center [60, 71] width 120 height 27
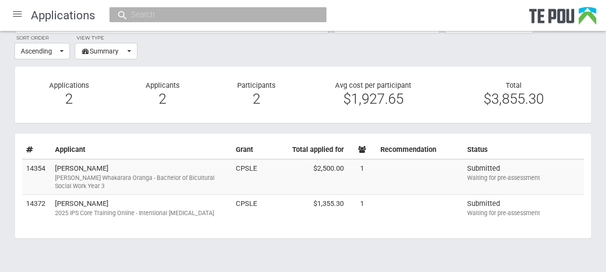
scroll to position [34, 0]
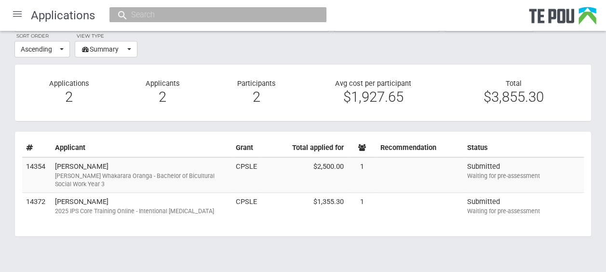
click at [19, 13] on div at bounding box center [17, 13] width 23 height 23
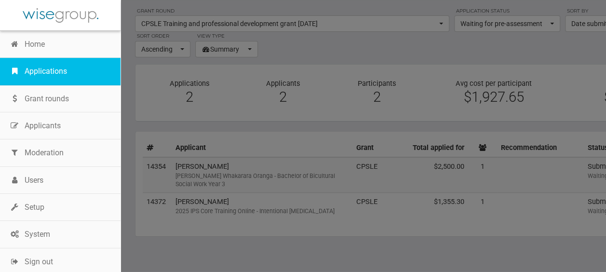
click at [59, 68] on link "Applications" at bounding box center [60, 71] width 120 height 27
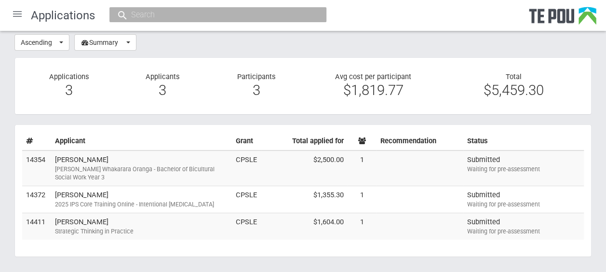
scroll to position [41, 0]
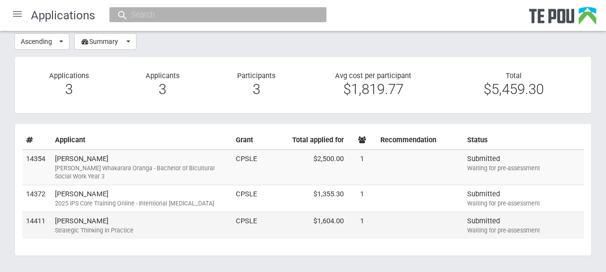
click at [147, 223] on td "Arsh Lutfi Strategic Thinking in Practice" at bounding box center [141, 225] width 181 height 27
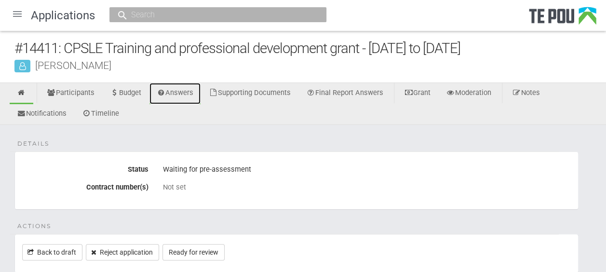
click at [181, 92] on link "Answers" at bounding box center [175, 93] width 52 height 21
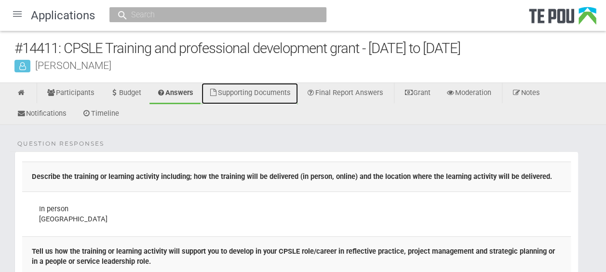
click at [267, 89] on link "Supporting Documents" at bounding box center [249, 93] width 96 height 21
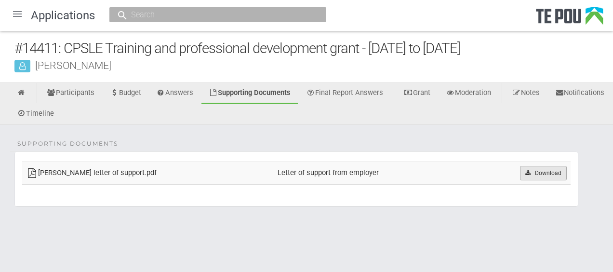
click at [537, 176] on link "Download" at bounding box center [543, 173] width 47 height 14
click at [25, 90] on icon at bounding box center [21, 92] width 9 height 7
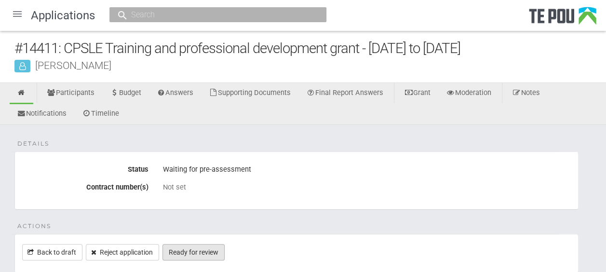
click at [191, 249] on link "Ready for review" at bounding box center [193, 252] width 62 height 16
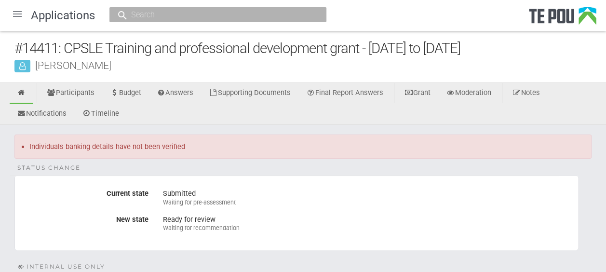
click at [19, 10] on div at bounding box center [17, 13] width 23 height 23
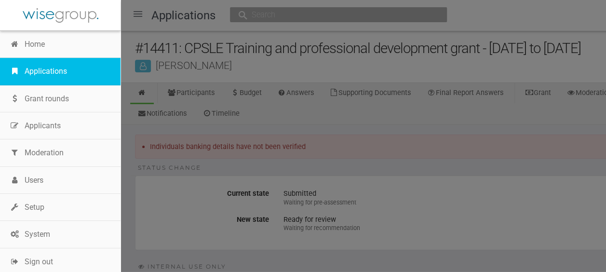
click at [41, 68] on link "Applications" at bounding box center [60, 71] width 120 height 27
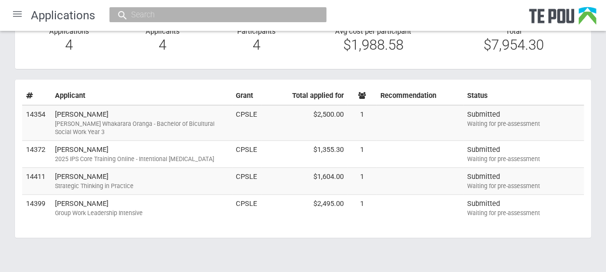
scroll to position [87, 0]
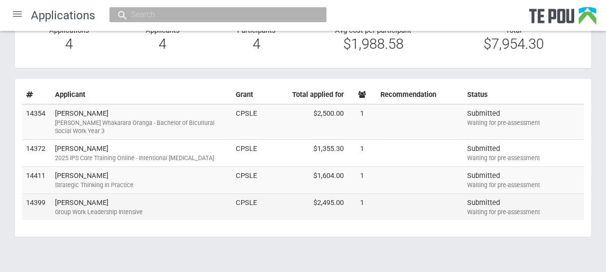
click at [130, 204] on td "Gabrielle Ogilvie Group Work Leadership Intensive" at bounding box center [141, 206] width 181 height 27
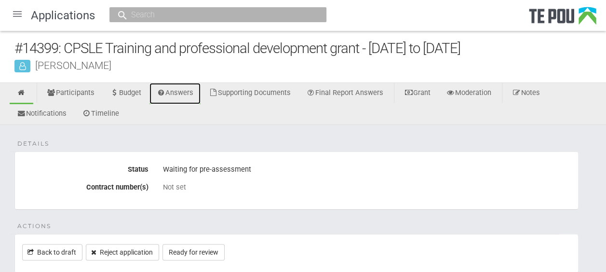
click at [174, 96] on link "Answers" at bounding box center [175, 93] width 52 height 21
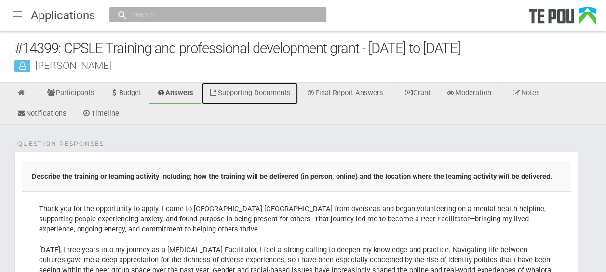
click at [288, 92] on link "Supporting Documents" at bounding box center [249, 93] width 96 height 21
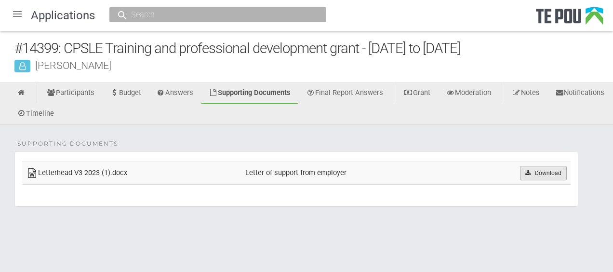
click at [527, 170] on icon at bounding box center [527, 173] width 7 height 6
click at [14, 91] on link at bounding box center [22, 93] width 24 height 21
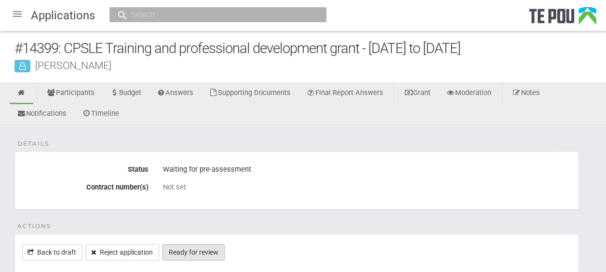
click at [219, 250] on link "Ready for review" at bounding box center [193, 252] width 62 height 16
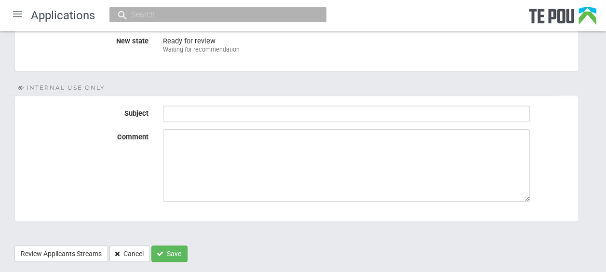
scroll to position [156, 0]
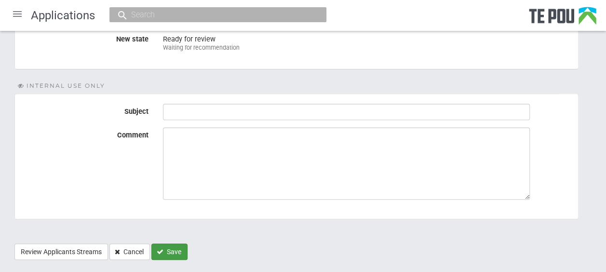
click at [174, 247] on button "Save" at bounding box center [169, 251] width 36 height 16
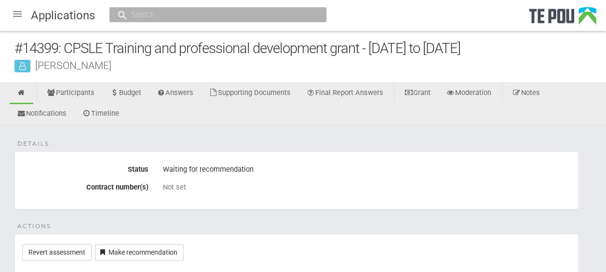
click at [17, 17] on div at bounding box center [17, 13] width 23 height 23
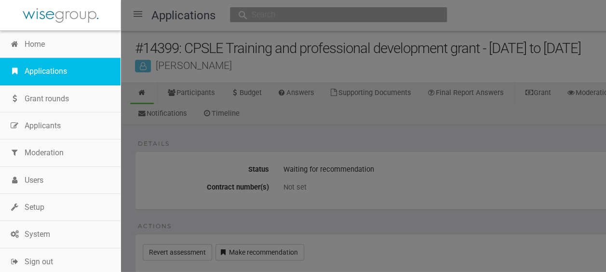
click at [37, 65] on link "Applications" at bounding box center [60, 71] width 120 height 27
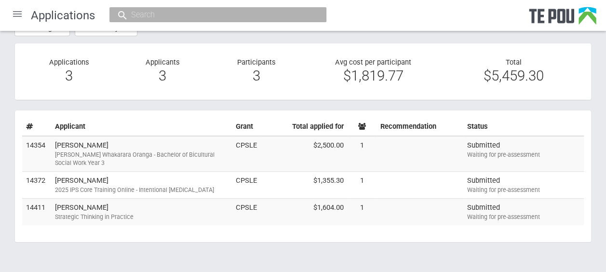
scroll to position [57, 0]
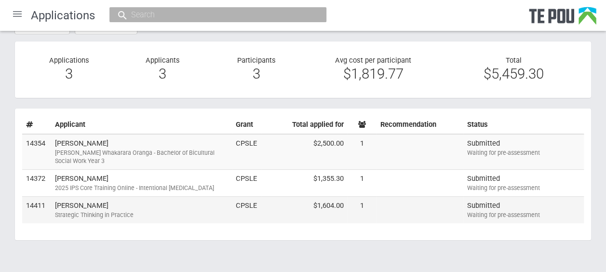
click at [169, 211] on div "Strategic Thinking in Practice" at bounding box center [141, 215] width 173 height 9
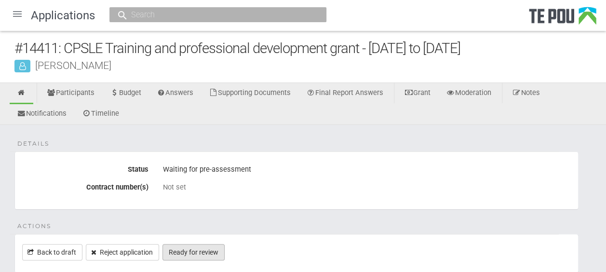
click at [200, 251] on link "Ready for review" at bounding box center [193, 252] width 62 height 16
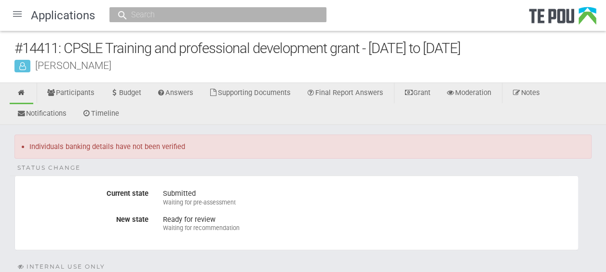
click at [16, 17] on div at bounding box center [17, 13] width 23 height 23
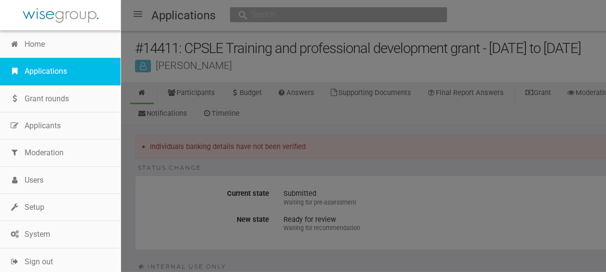
click at [44, 67] on link "Applications" at bounding box center [60, 71] width 120 height 27
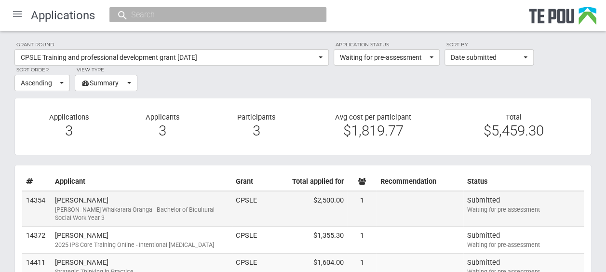
click at [131, 202] on td "Fran Mackay Ngā Poutoko Whakarara Oranga - Bachelor of Bicultural Social Work Y…" at bounding box center [141, 209] width 181 height 36
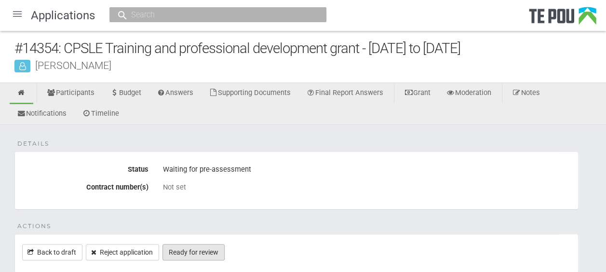
click at [213, 254] on link "Ready for review" at bounding box center [193, 252] width 62 height 16
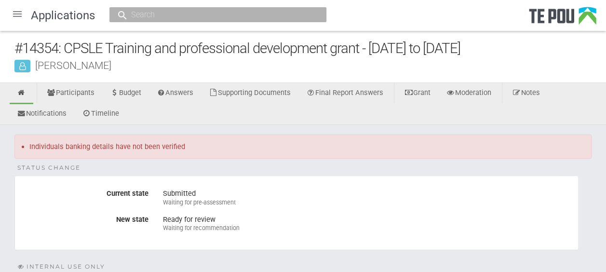
click at [16, 14] on div at bounding box center [17, 13] width 23 height 23
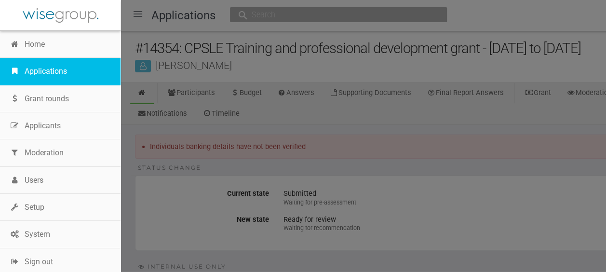
click at [39, 67] on link "Applications" at bounding box center [60, 71] width 120 height 27
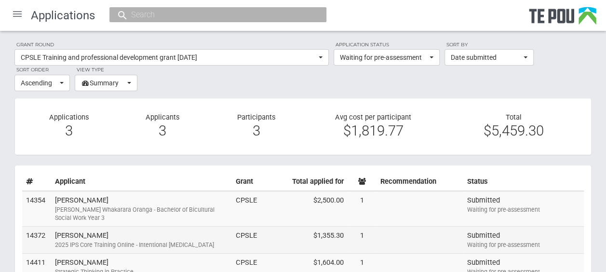
click at [191, 232] on td "Shiona Quayle 2025 IPS Core Training Online - Intentional Peer Support" at bounding box center [141, 240] width 181 height 27
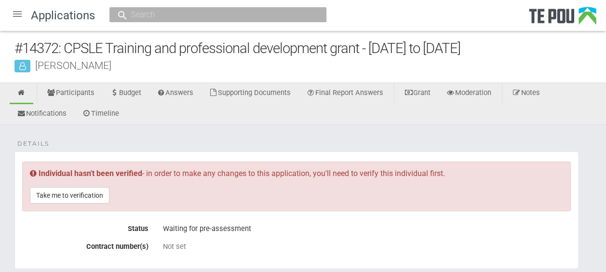
click at [16, 13] on div at bounding box center [17, 13] width 23 height 23
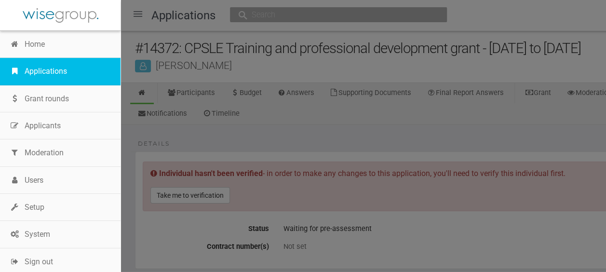
click at [36, 68] on link "Applications" at bounding box center [60, 71] width 120 height 27
